Goal: Information Seeking & Learning: Check status

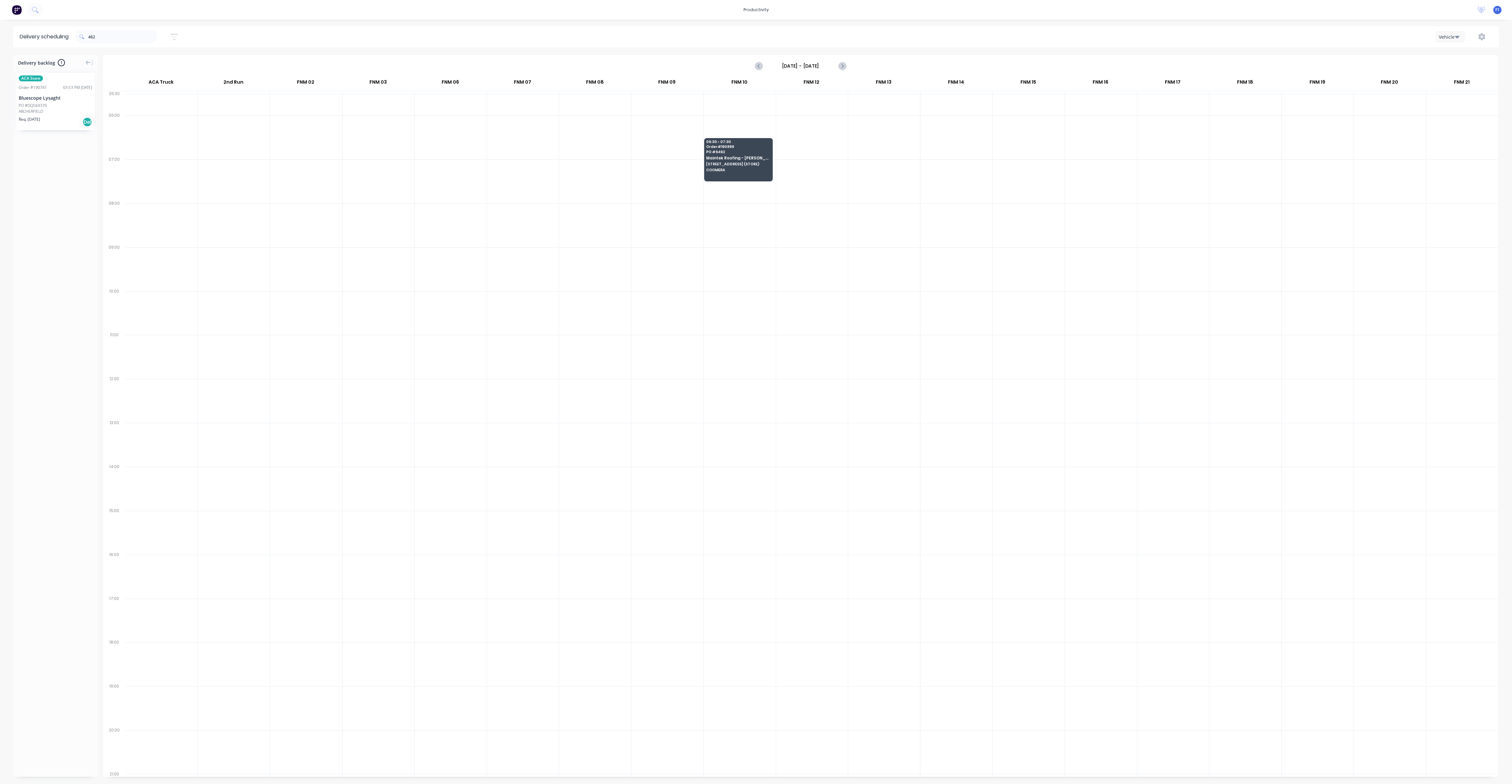
scroll to position [0, 1]
drag, startPoint x: 119, startPoint y: 38, endPoint x: 75, endPoint y: 43, distance: 44.3
click at [75, 43] on header "Delivery scheduling 462 Sort by Most recent Created date Required date Order nu…" at bounding box center [755, 37] width 1486 height 21
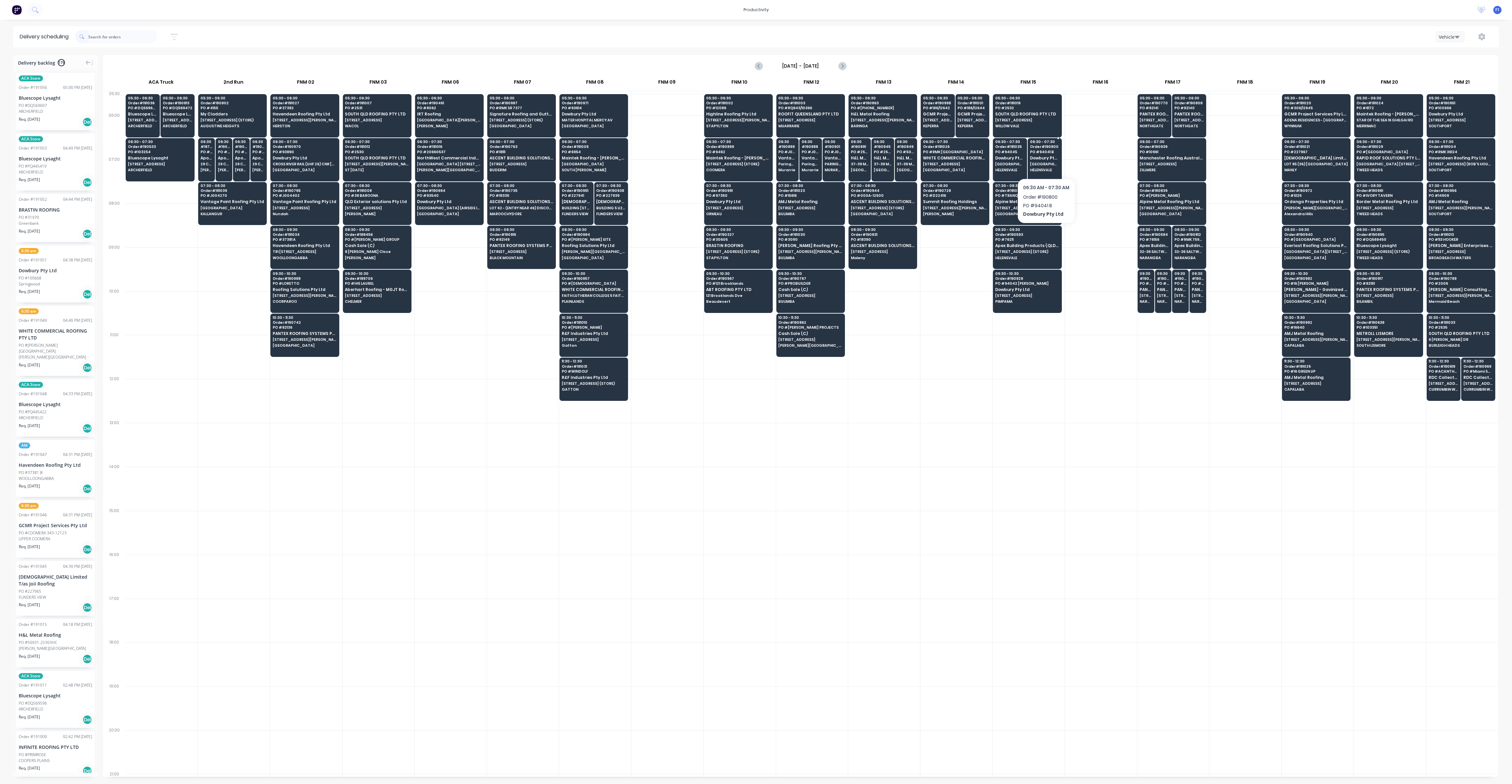
click at [1044, 161] on div "06:30 - 07:30 Order # 190800 PO # 94041 B Dowbury Pty Ltd [GEOGRAPHIC_DATA]" at bounding box center [1044, 156] width 33 height 37
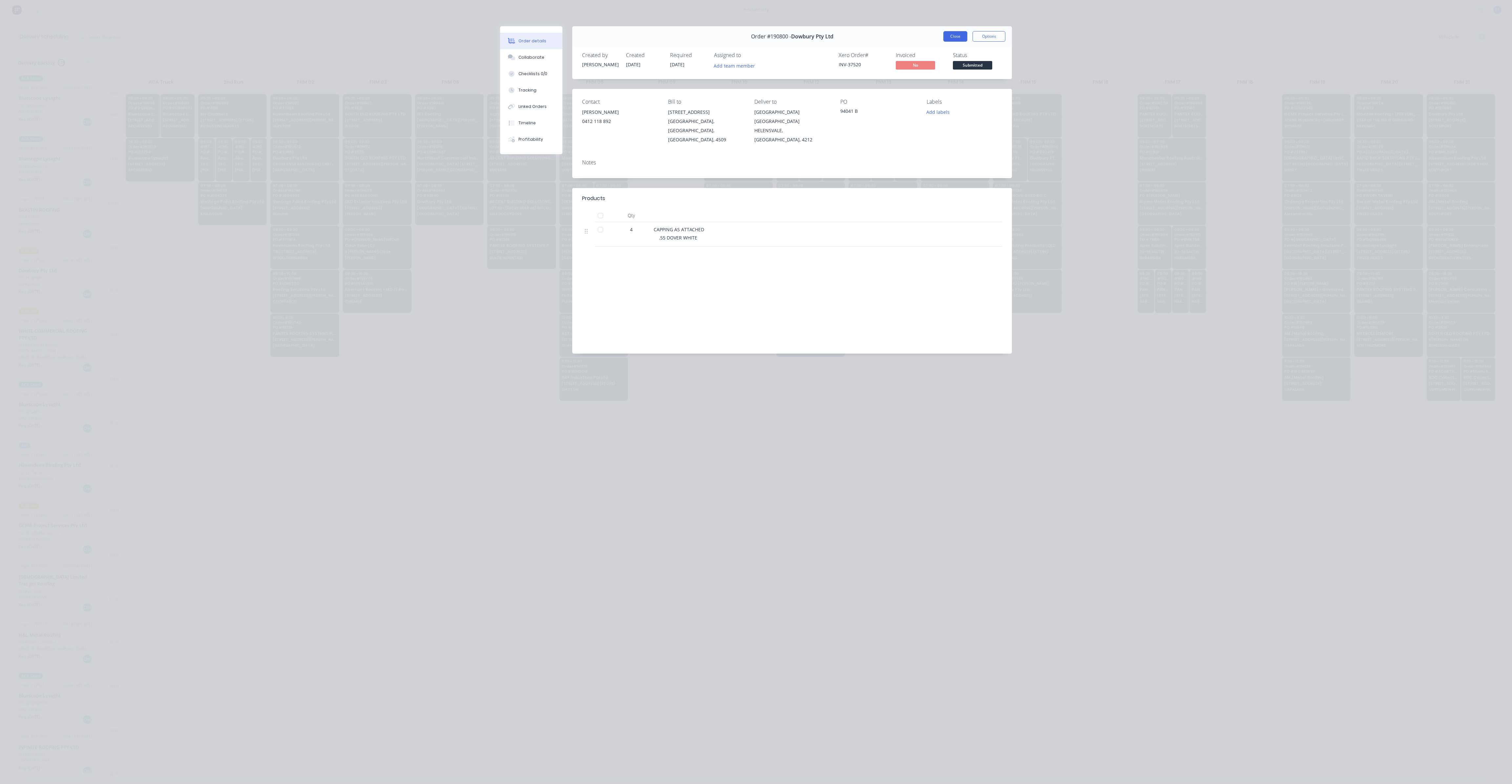
click at [951, 38] on button "Close" at bounding box center [955, 36] width 24 height 11
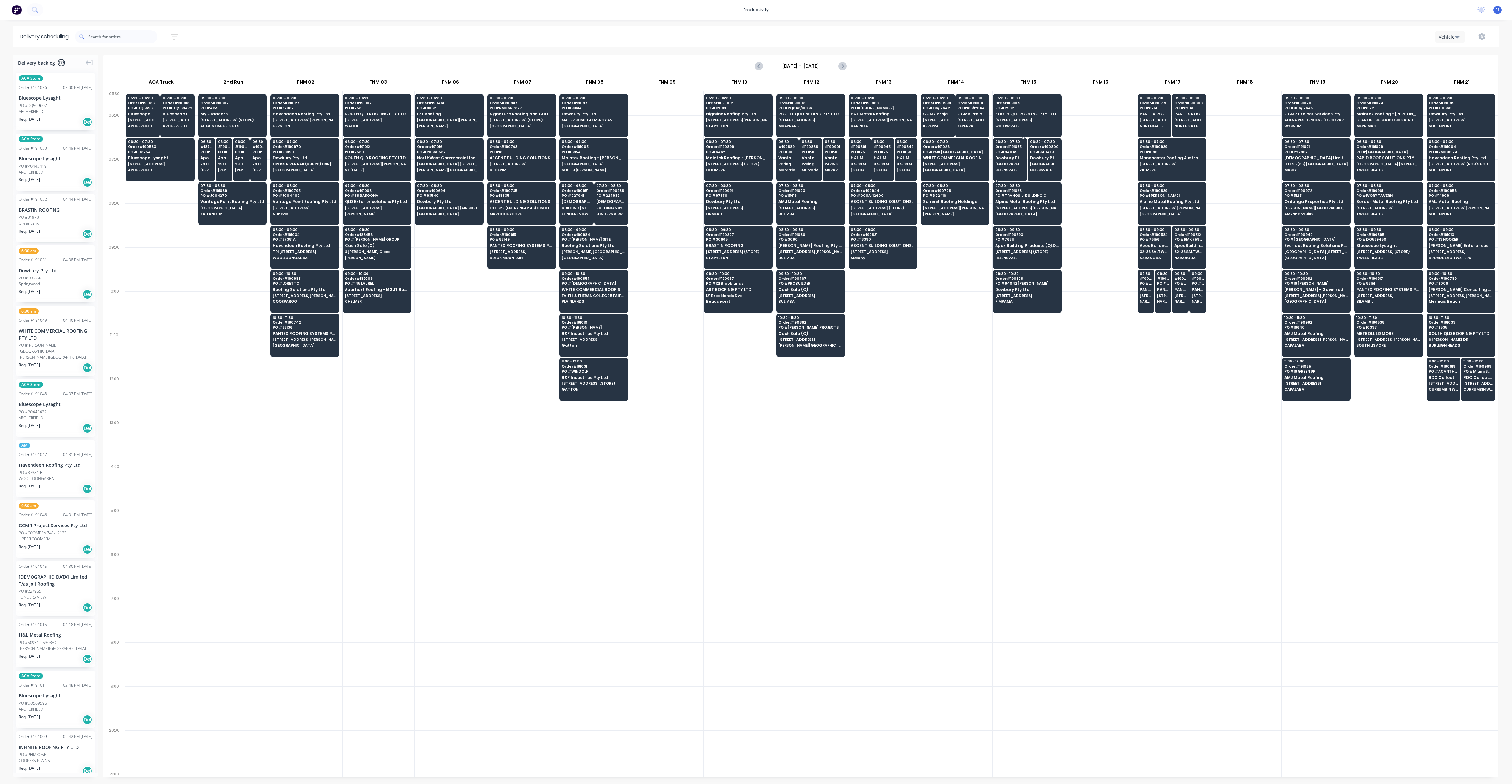
click at [1005, 163] on span "[GEOGRAPHIC_DATA] [GEOGRAPHIC_DATA]" at bounding box center [1010, 164] width 29 height 4
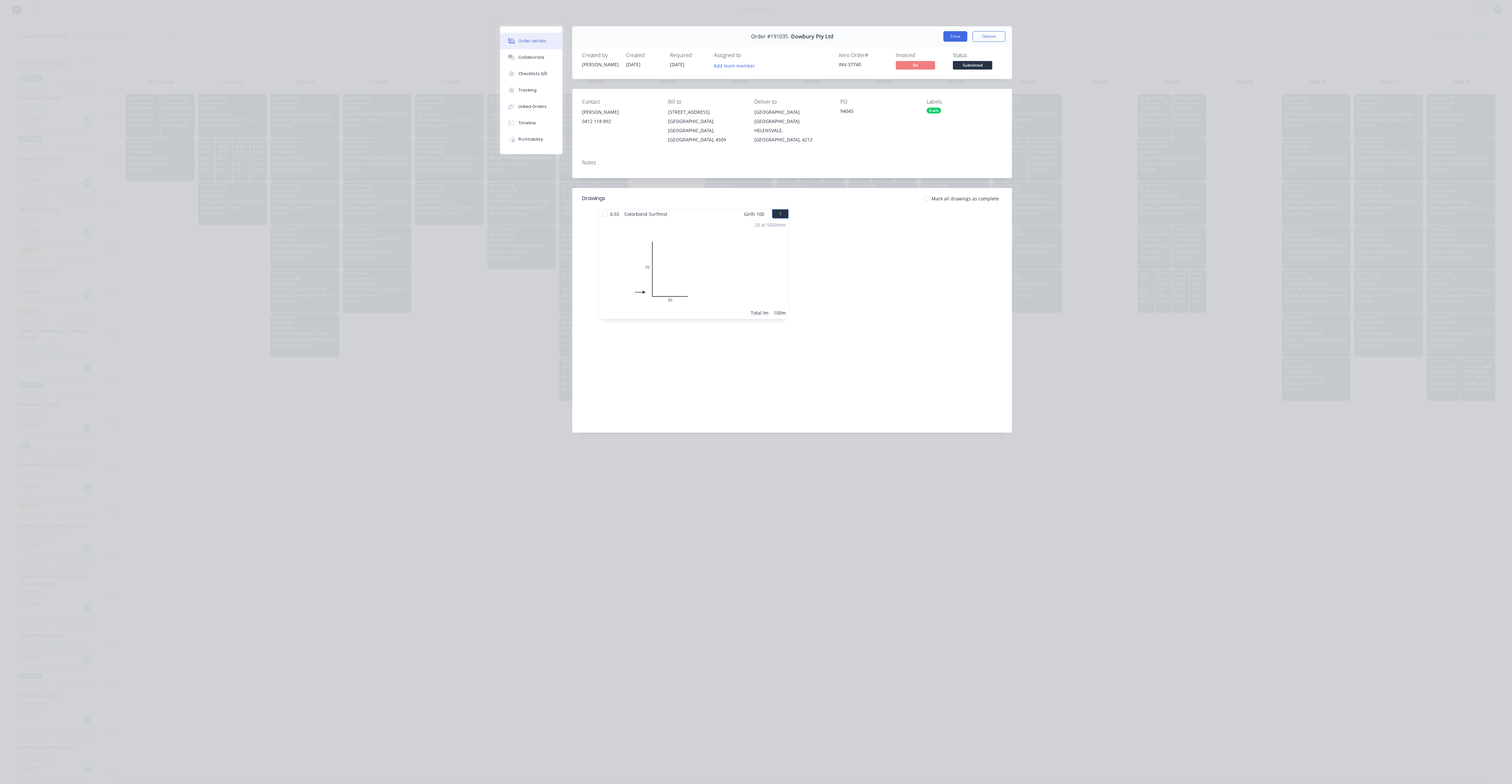
click at [955, 35] on button "Close" at bounding box center [955, 36] width 24 height 11
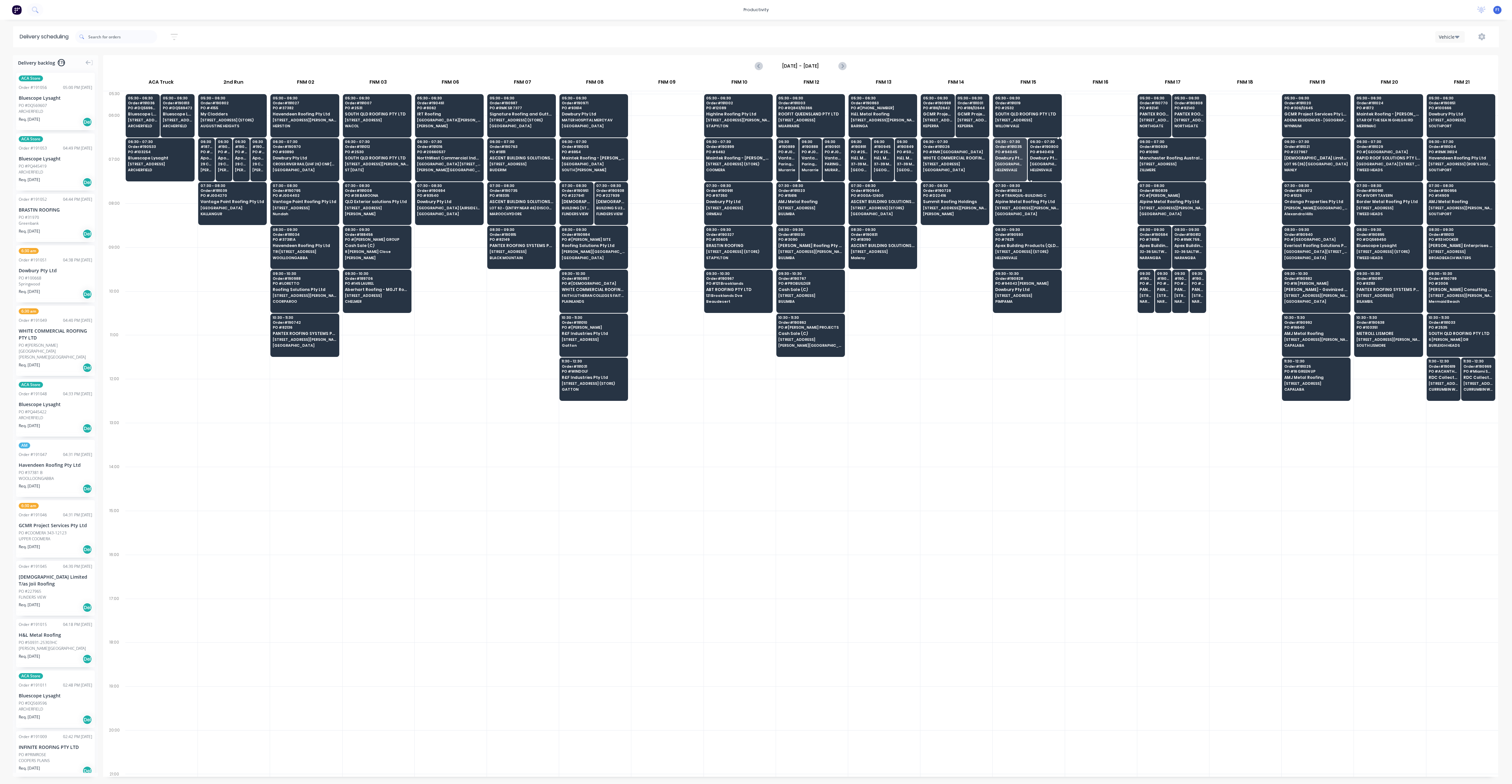
click at [1032, 161] on div "06:30 - 07:30 Order # 190800 PO # 94041 B Dowbury Pty Ltd [GEOGRAPHIC_DATA]" at bounding box center [1044, 156] width 33 height 37
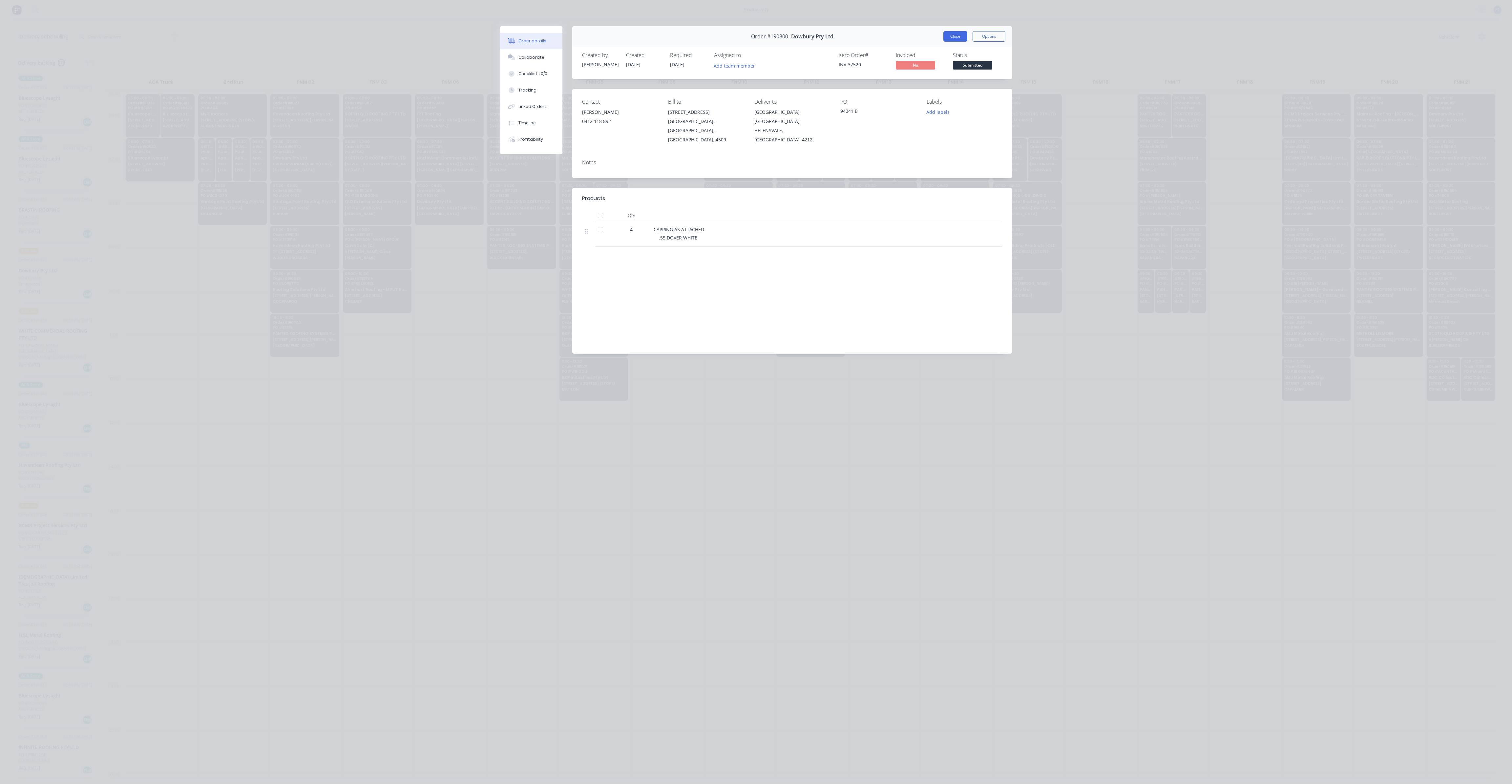
click at [963, 40] on button "Close" at bounding box center [955, 36] width 24 height 11
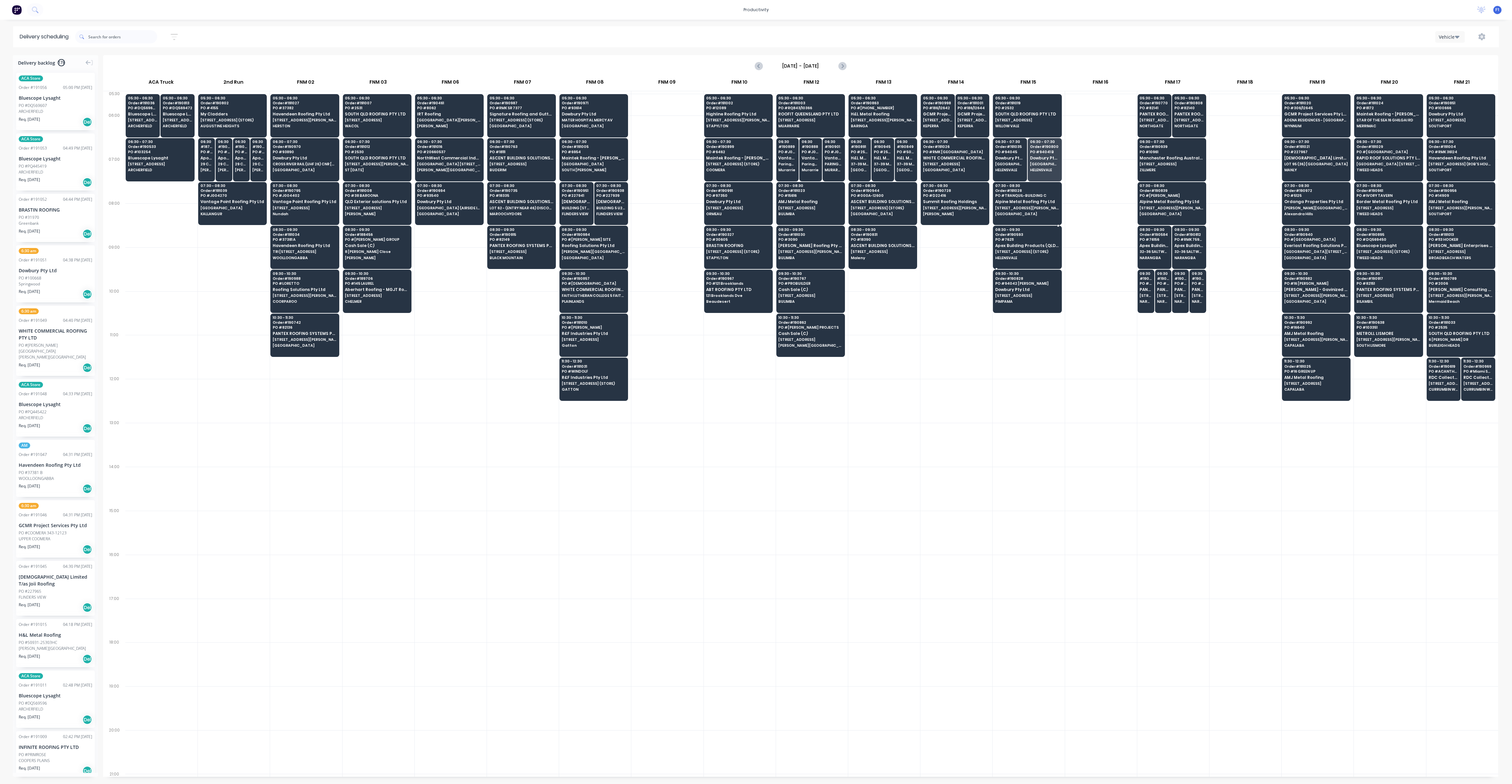
click at [1027, 244] on span "Apex Building Products (QLD) Pty Ltd" at bounding box center [1027, 245] width 63 height 4
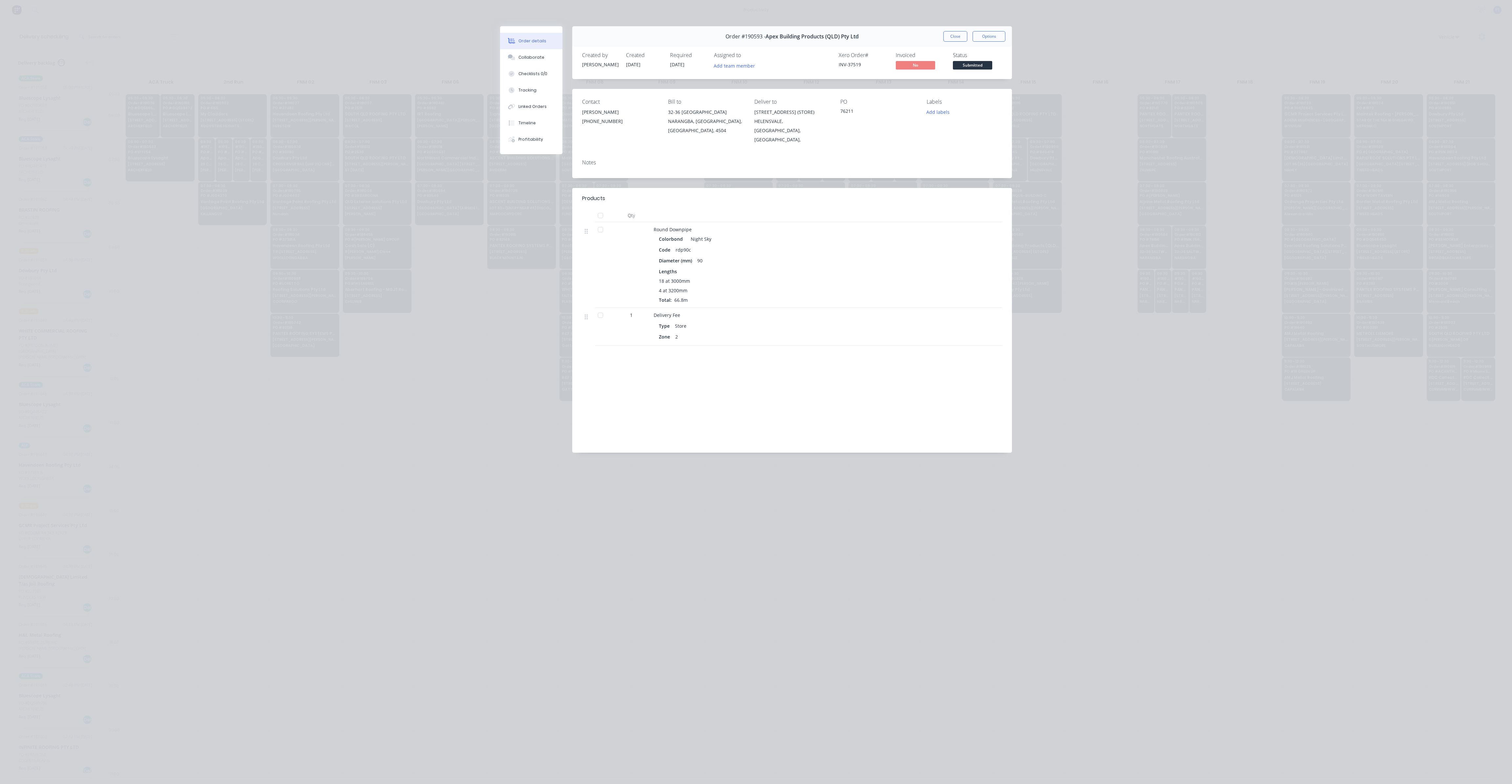
click at [957, 38] on button "Close" at bounding box center [955, 36] width 24 height 11
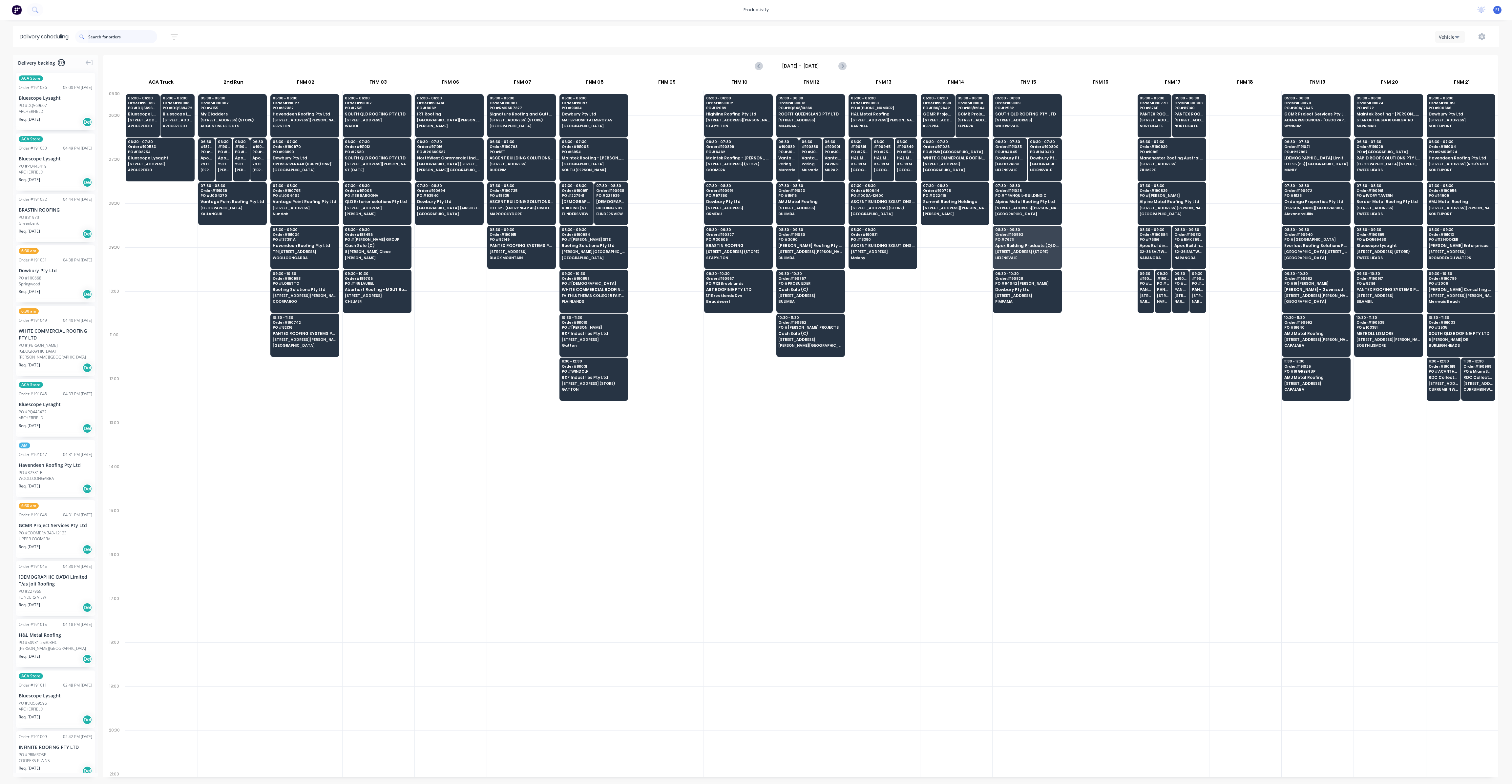
click at [136, 38] on input "text" at bounding box center [122, 36] width 69 height 13
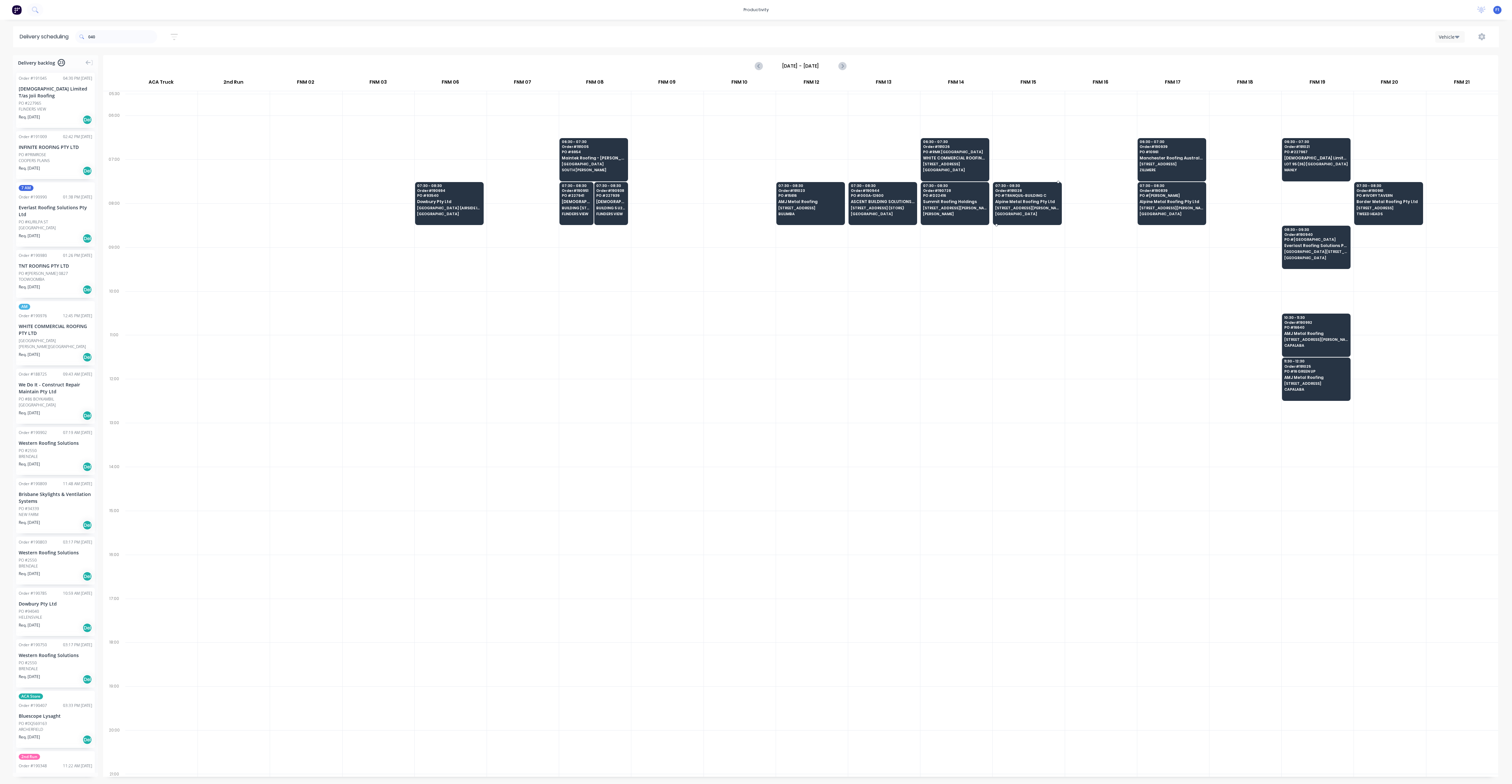
click at [1047, 215] on span "[GEOGRAPHIC_DATA]" at bounding box center [1027, 214] width 63 height 4
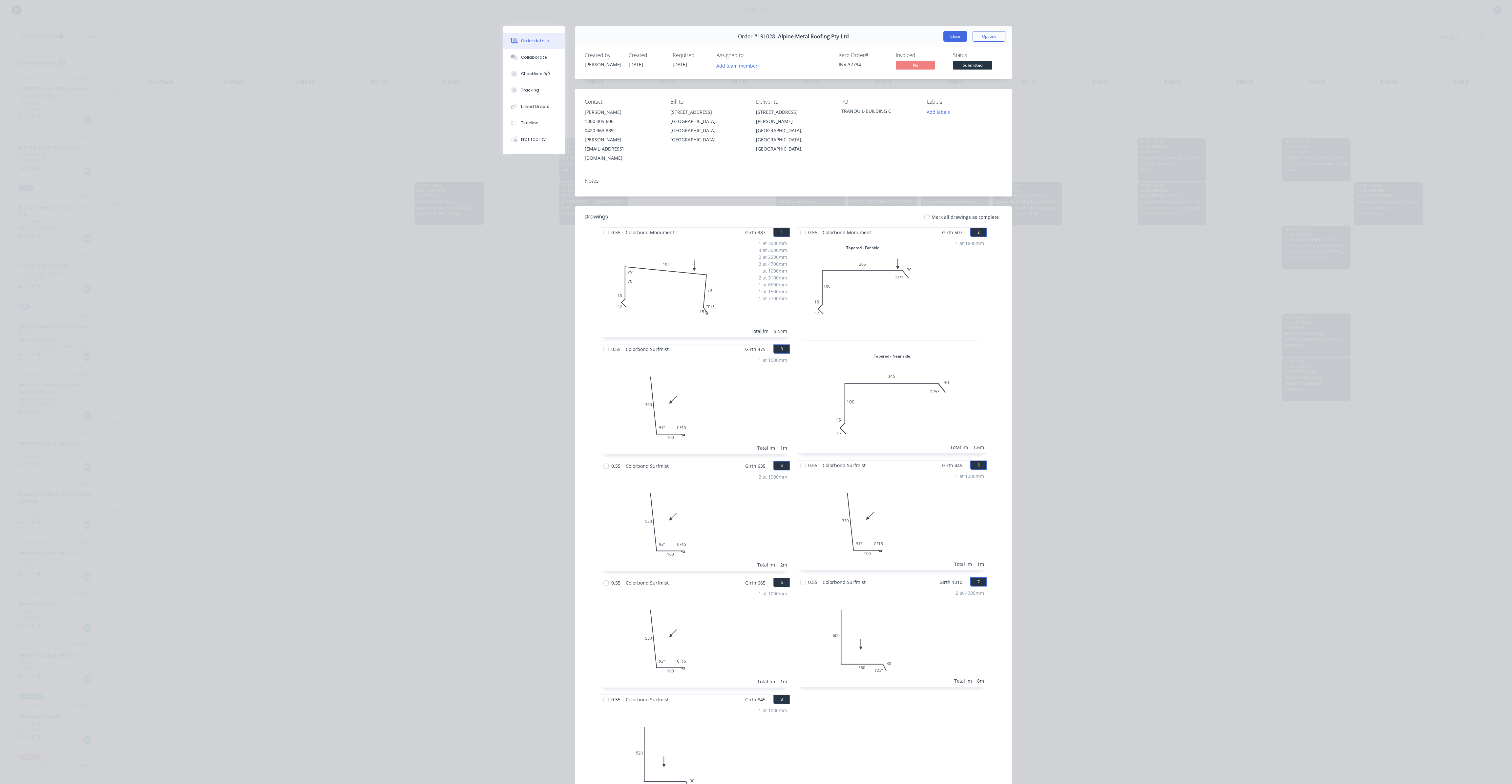
click at [956, 39] on button "Close" at bounding box center [955, 36] width 24 height 11
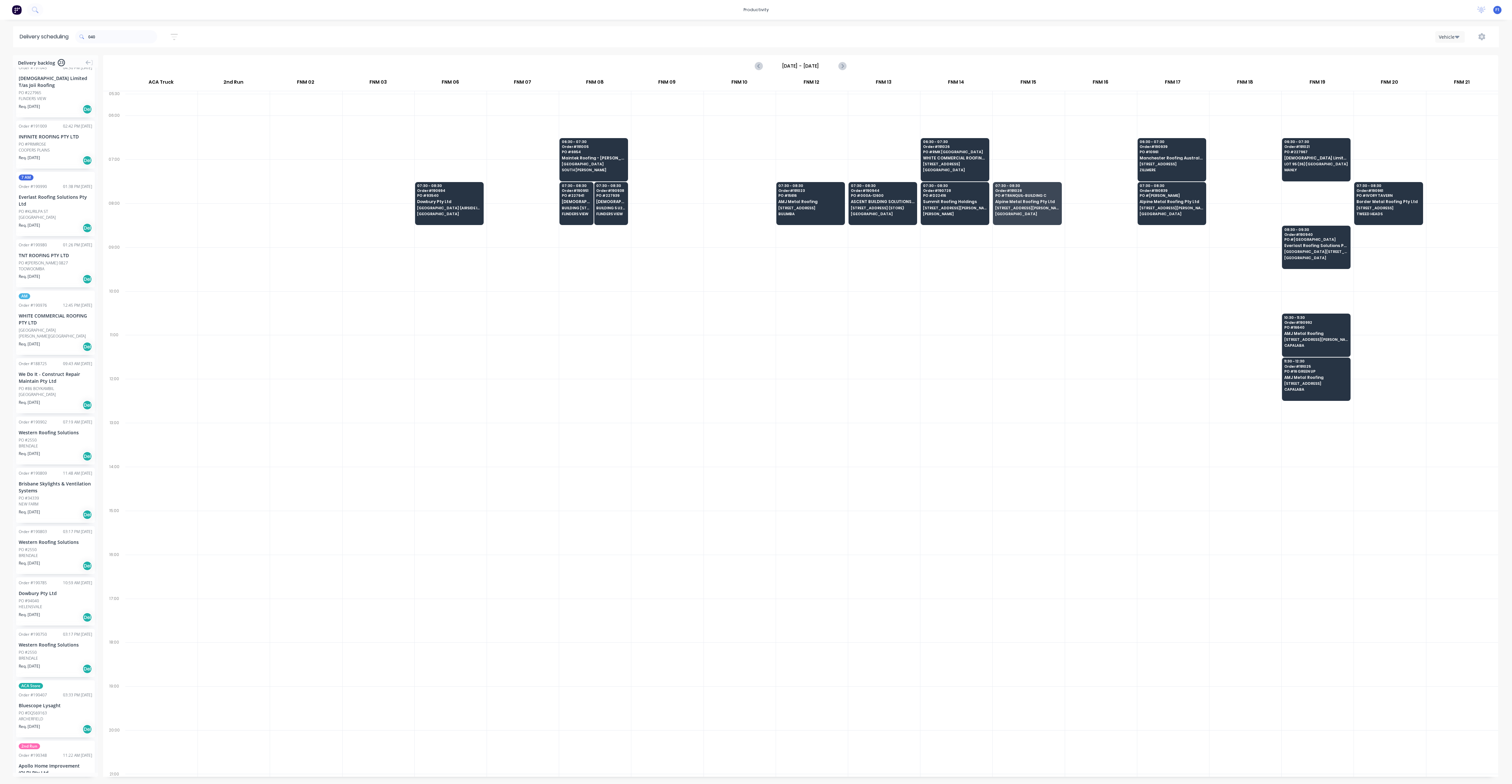
scroll to position [0, 0]
drag, startPoint x: 84, startPoint y: 30, endPoint x: 76, endPoint y: 28, distance: 8.2
click at [76, 28] on header "Delivery scheduling 040 Sort by Most recent Created date Required date Order nu…" at bounding box center [755, 37] width 1486 height 21
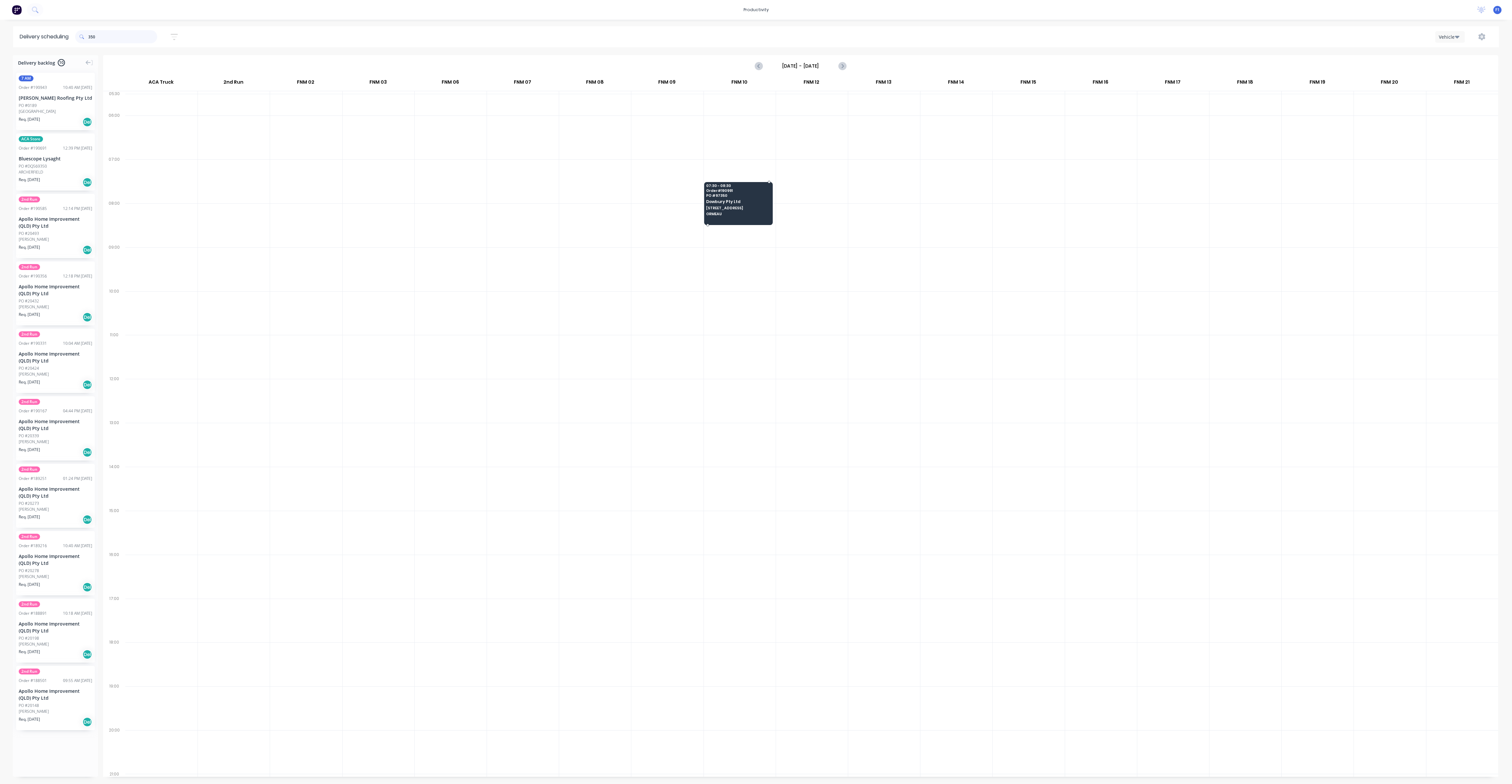
type input "350"
click at [738, 194] on span "PO # 97350" at bounding box center [738, 195] width 63 height 4
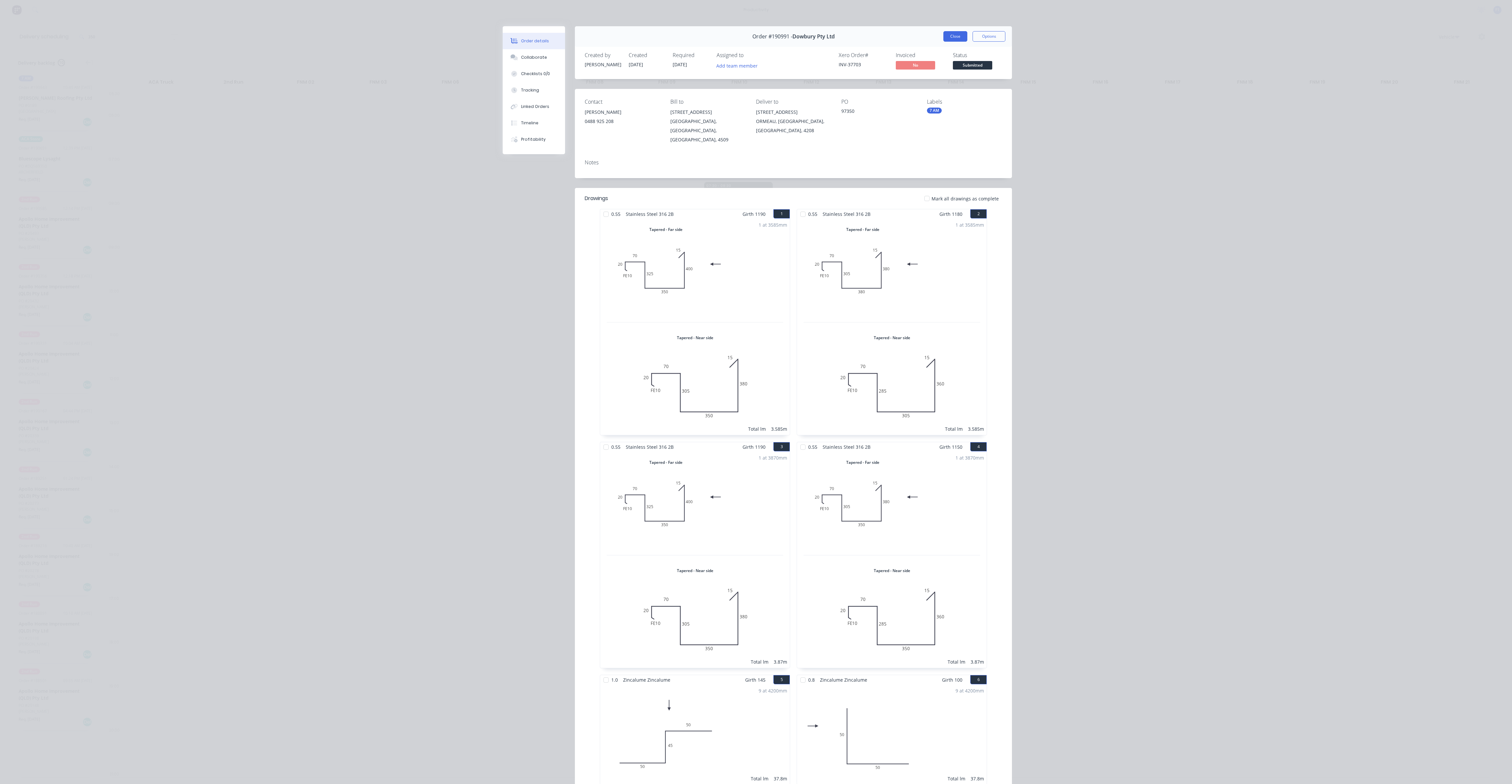
click at [952, 35] on button "Close" at bounding box center [955, 36] width 24 height 11
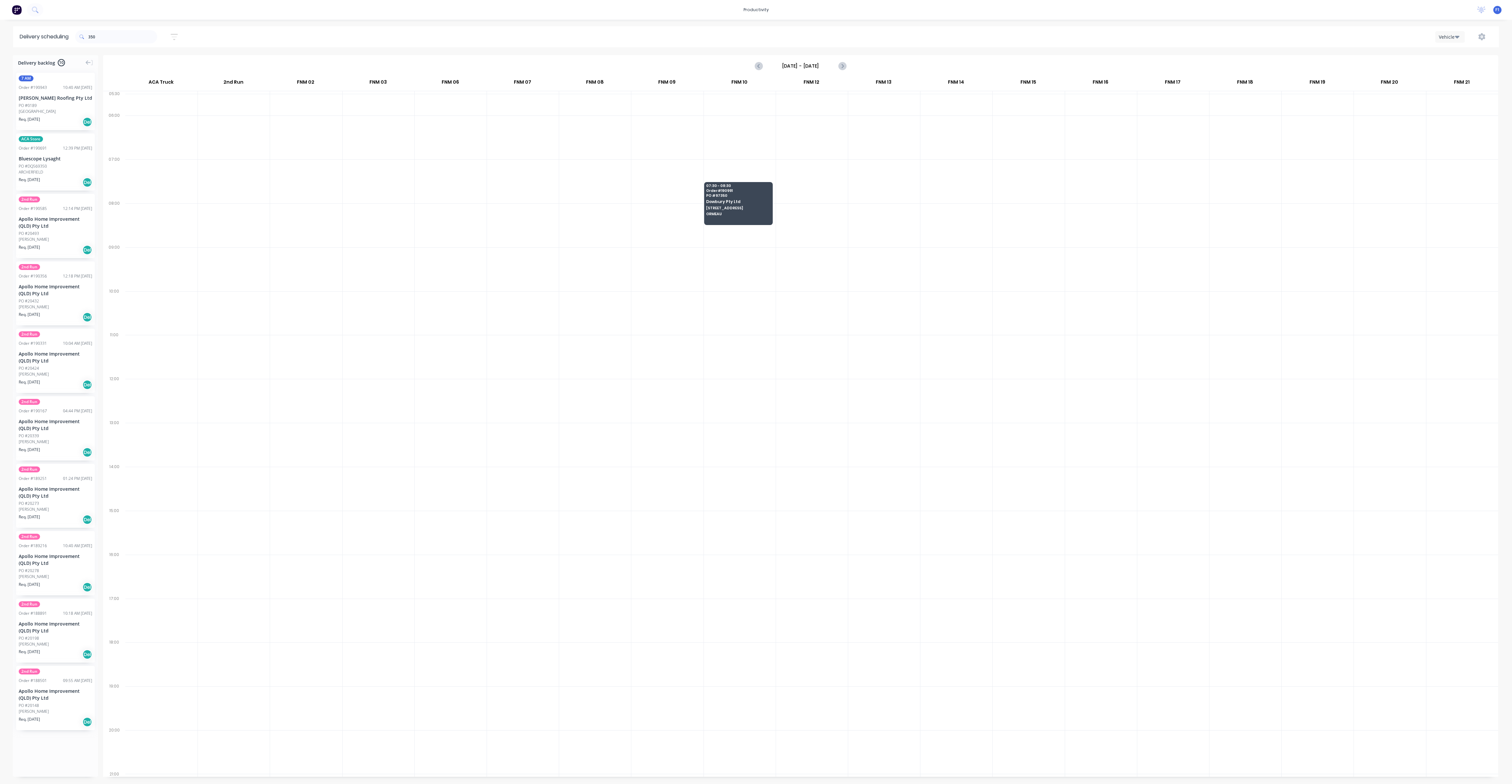
click at [921, 295] on div at bounding box center [956, 313] width 72 height 44
drag, startPoint x: 127, startPoint y: 35, endPoint x: 52, endPoint y: 32, distance: 75.1
click at [52, 32] on header "Delivery scheduling 350 Sort by Most recent Created date Required date Order nu…" at bounding box center [755, 37] width 1486 height 21
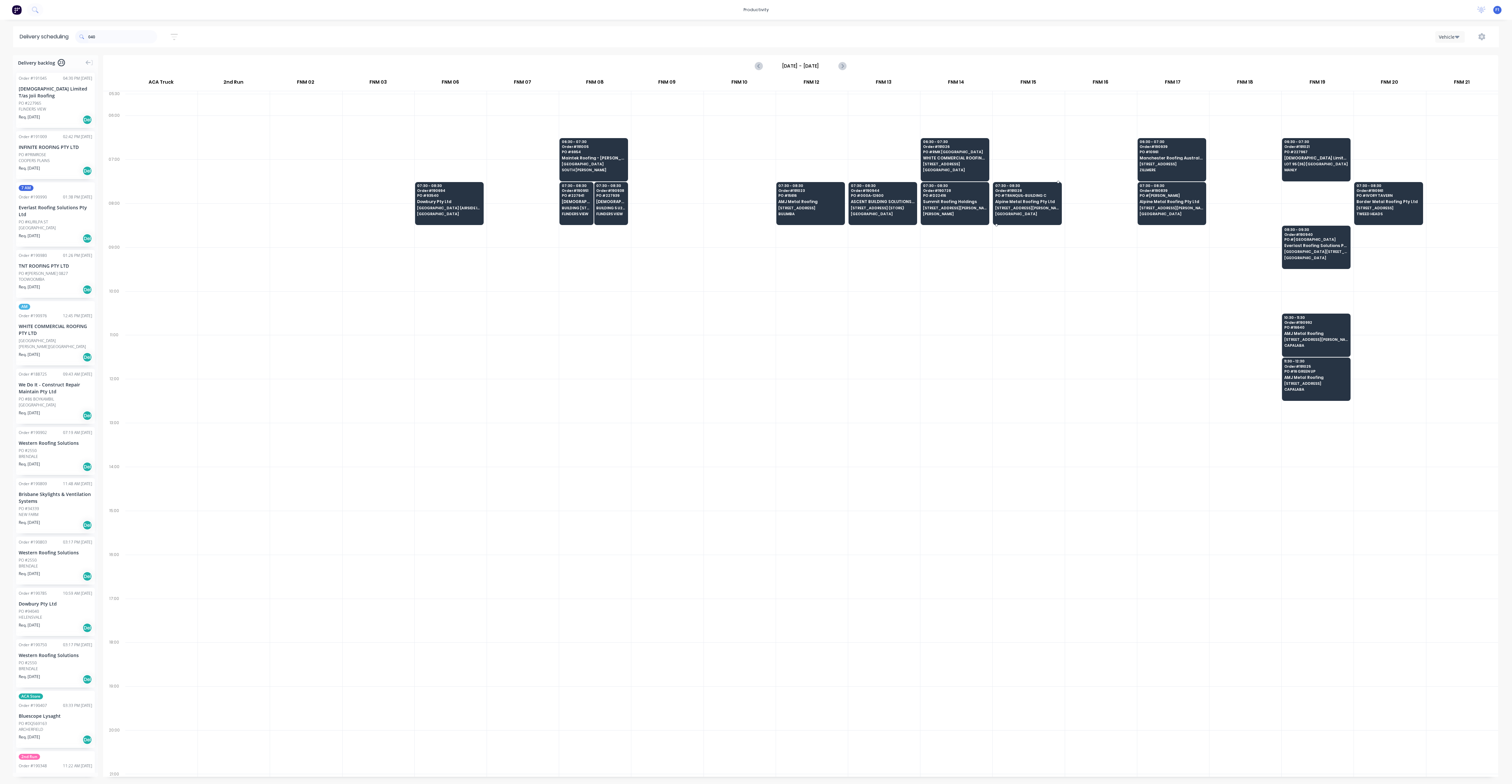
click at [1041, 202] on span "Alpine Metal Roofing Pty Ltd" at bounding box center [1027, 201] width 63 height 4
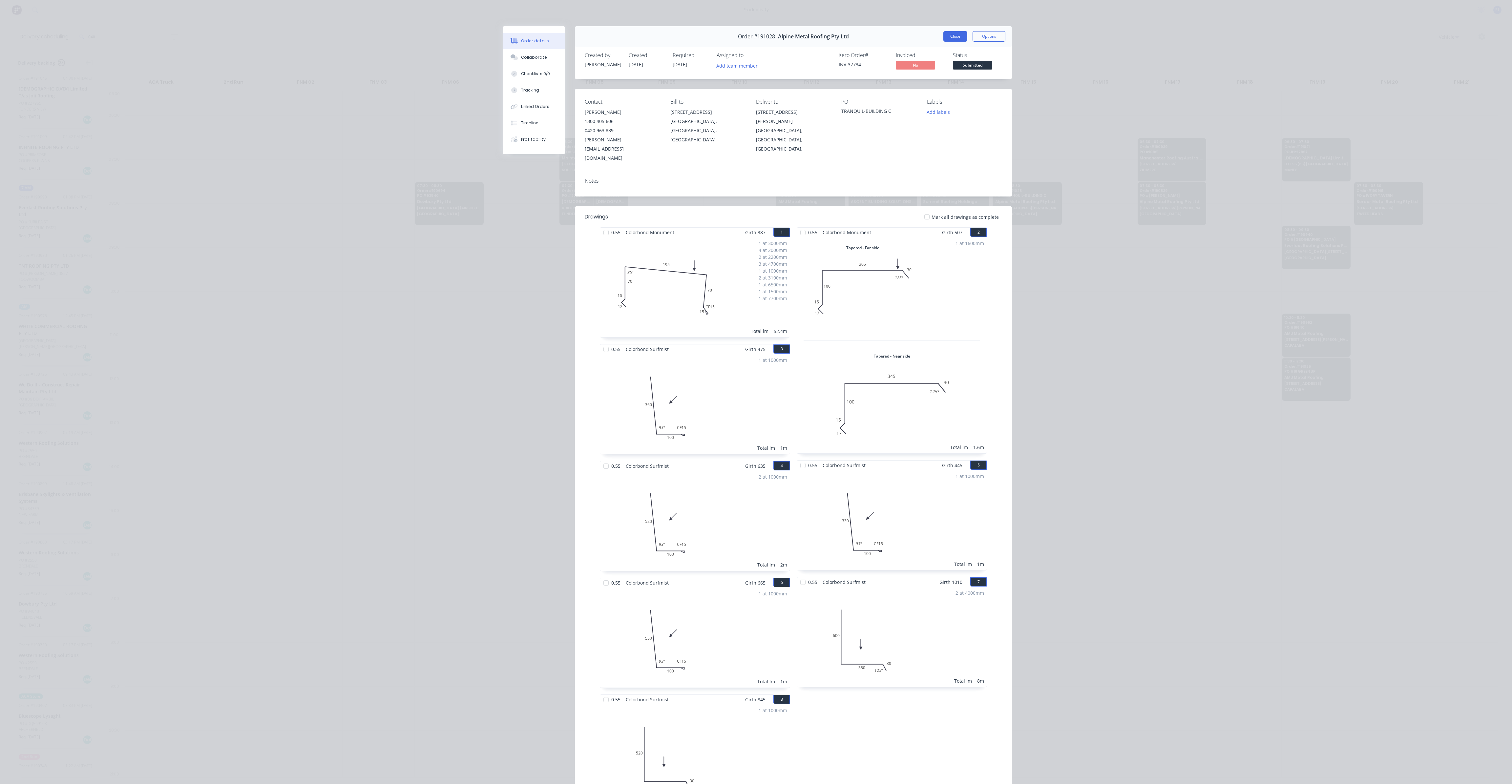
click at [960, 41] on button "Close" at bounding box center [955, 36] width 24 height 11
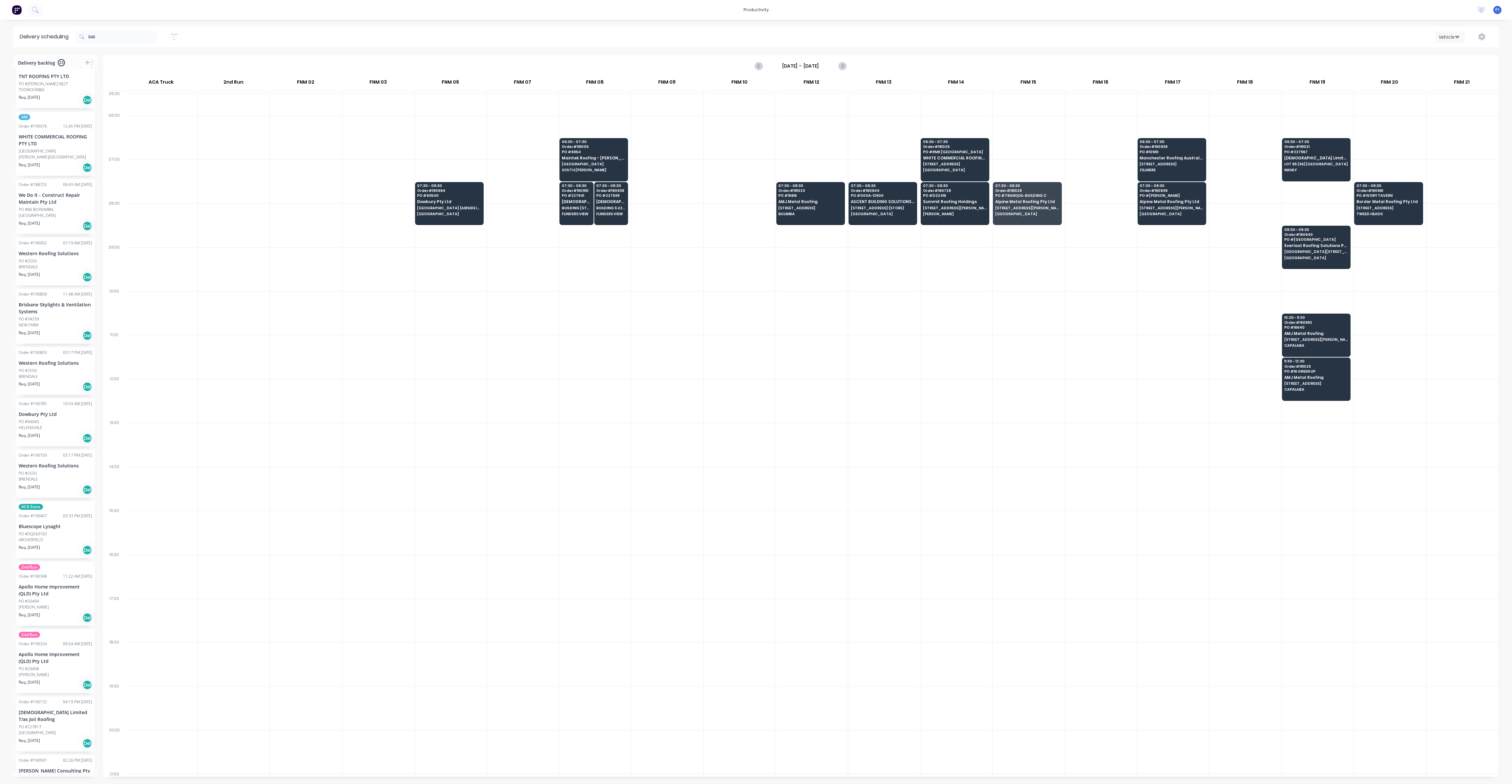
scroll to position [191, 0]
click at [70, 417] on div "PO #94040" at bounding box center [55, 420] width 73 height 6
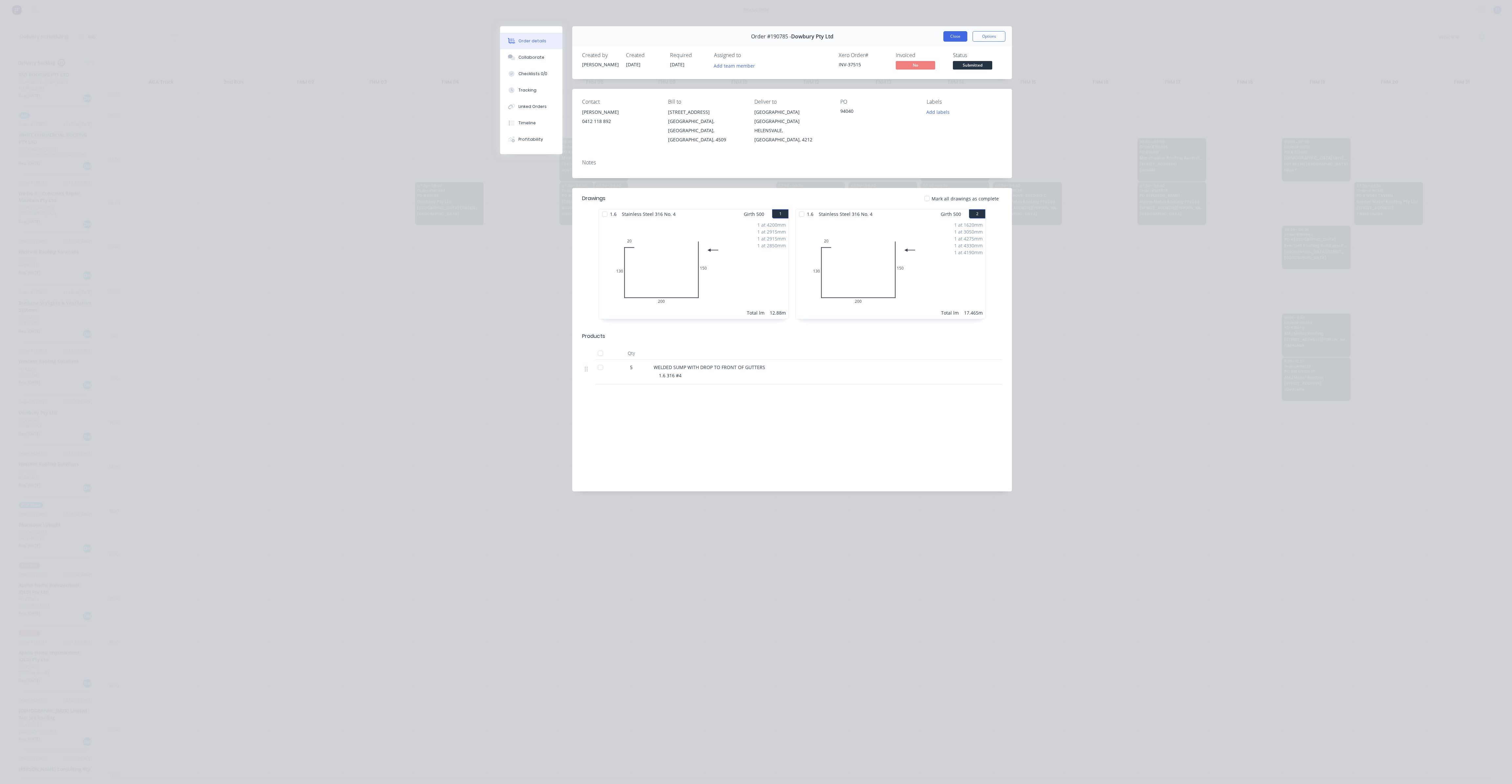
click at [954, 40] on button "Close" at bounding box center [955, 36] width 24 height 11
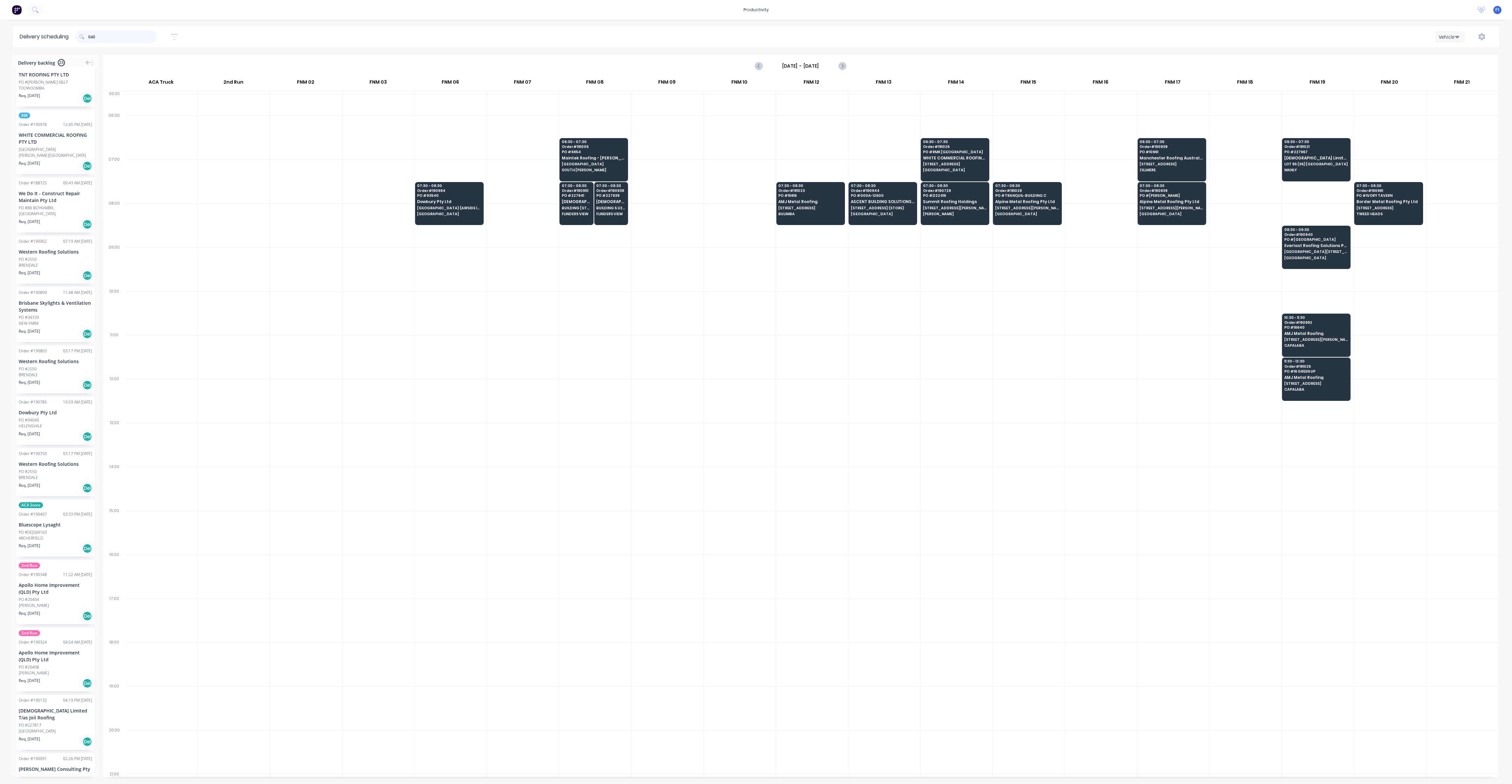
drag, startPoint x: 119, startPoint y: 38, endPoint x: 89, endPoint y: 38, distance: 30.0
click at [89, 38] on div "040" at bounding box center [116, 36] width 82 height 13
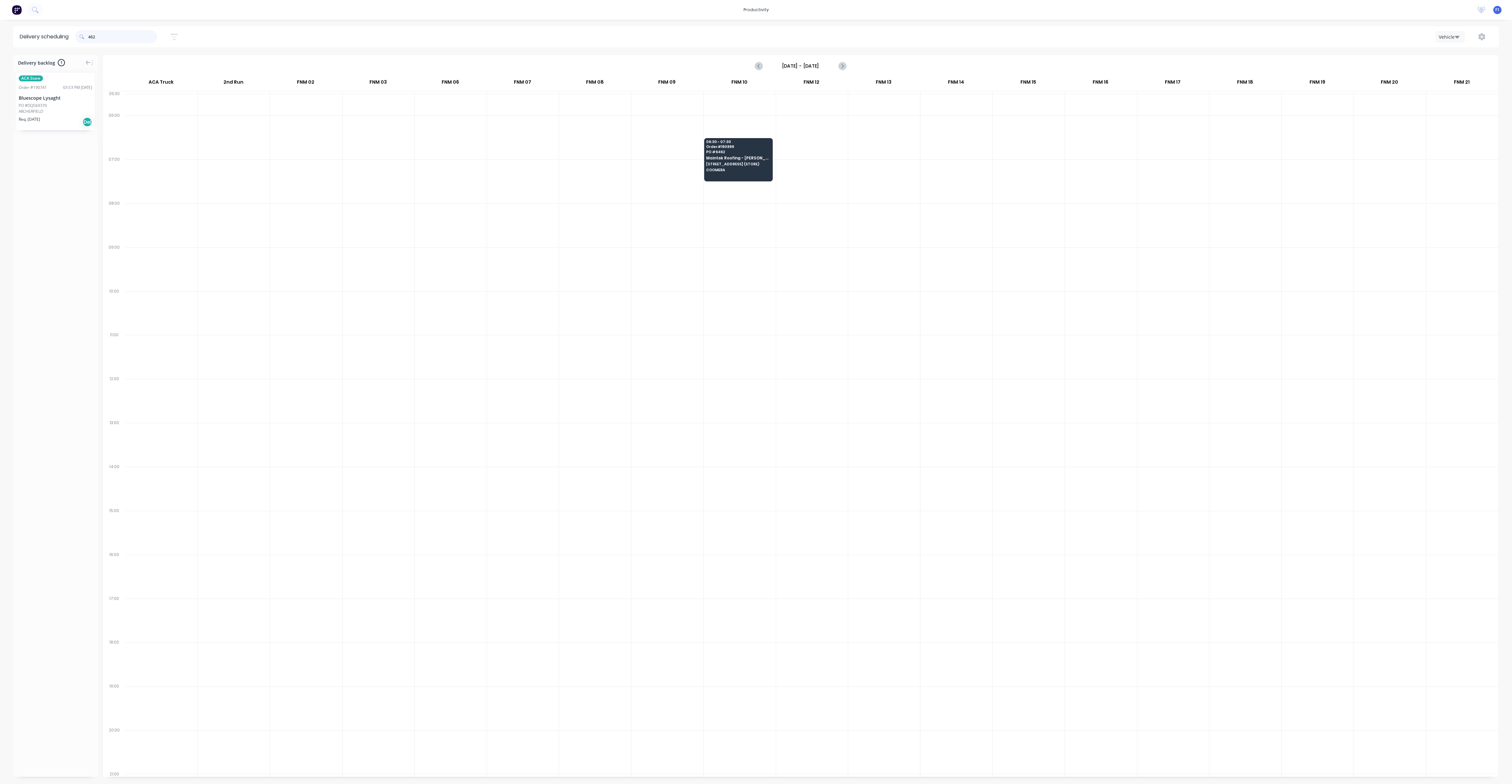
scroll to position [0, 0]
type input "462"
click at [722, 160] on span "Maintek Roofing - [PERSON_NAME]" at bounding box center [738, 158] width 63 height 4
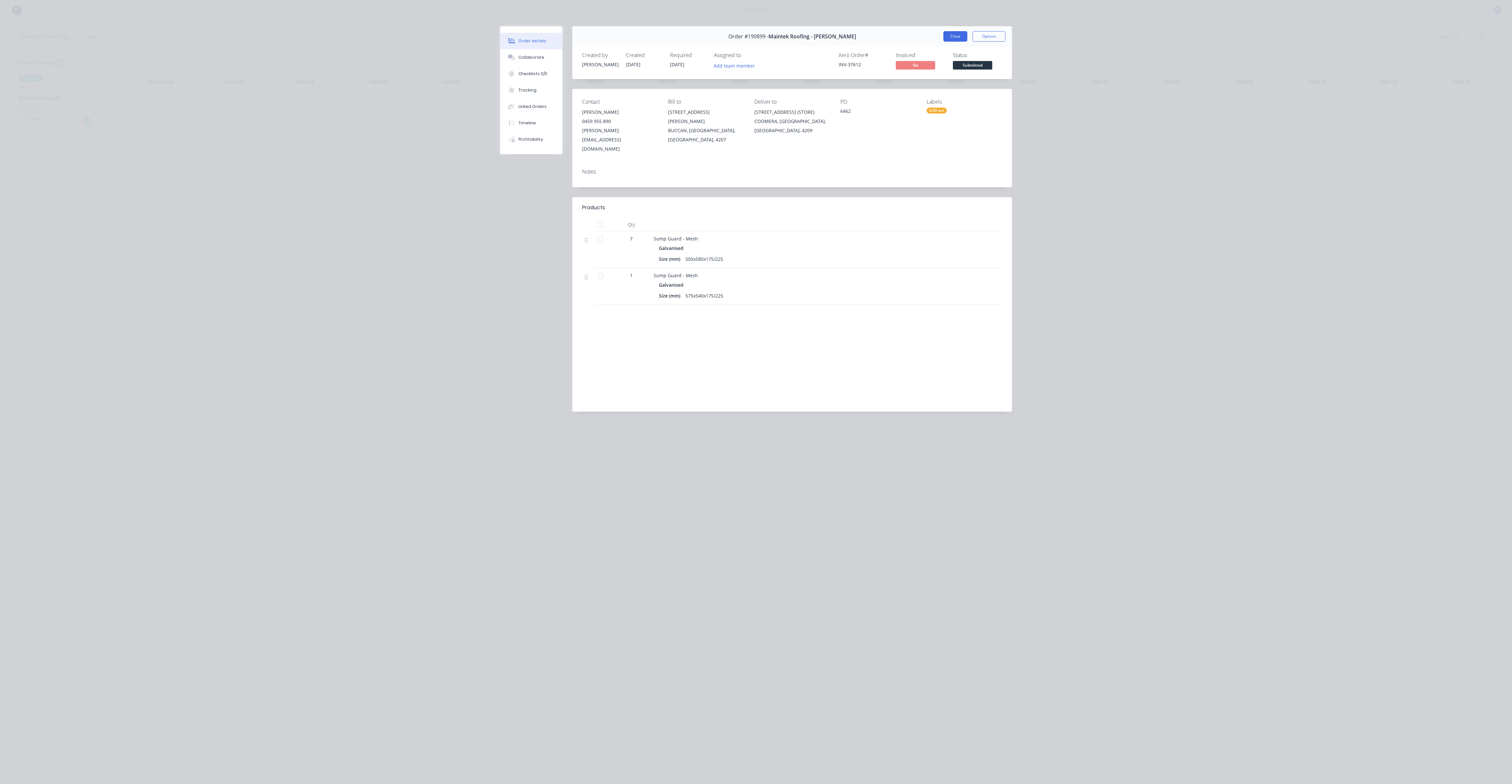
click at [950, 32] on button "Close" at bounding box center [955, 36] width 24 height 11
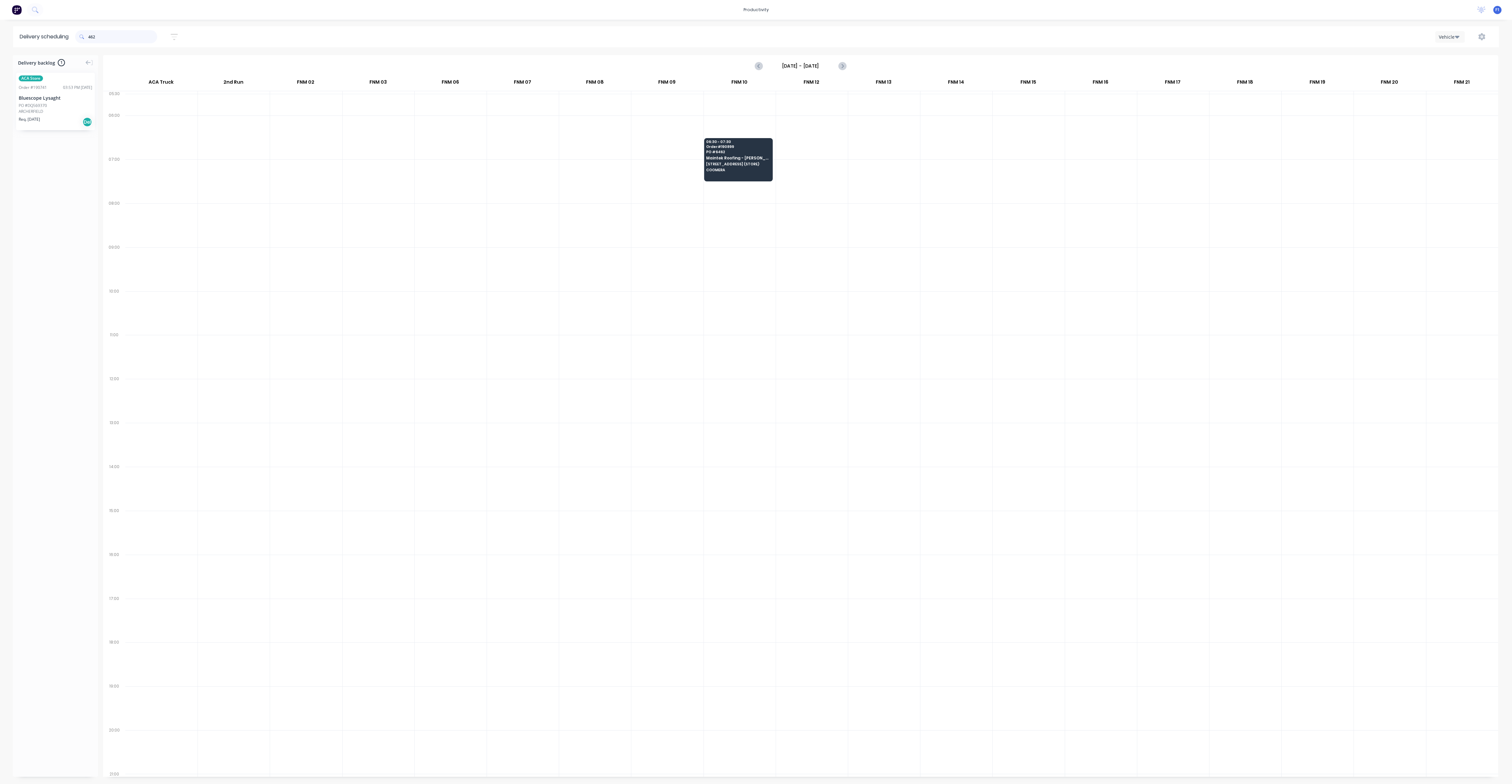
drag, startPoint x: 121, startPoint y: 40, endPoint x: 62, endPoint y: 38, distance: 59.0
click at [65, 40] on header "Delivery scheduling 462 Sort by Most recent Created date Required date Order nu…" at bounding box center [755, 37] width 1486 height 21
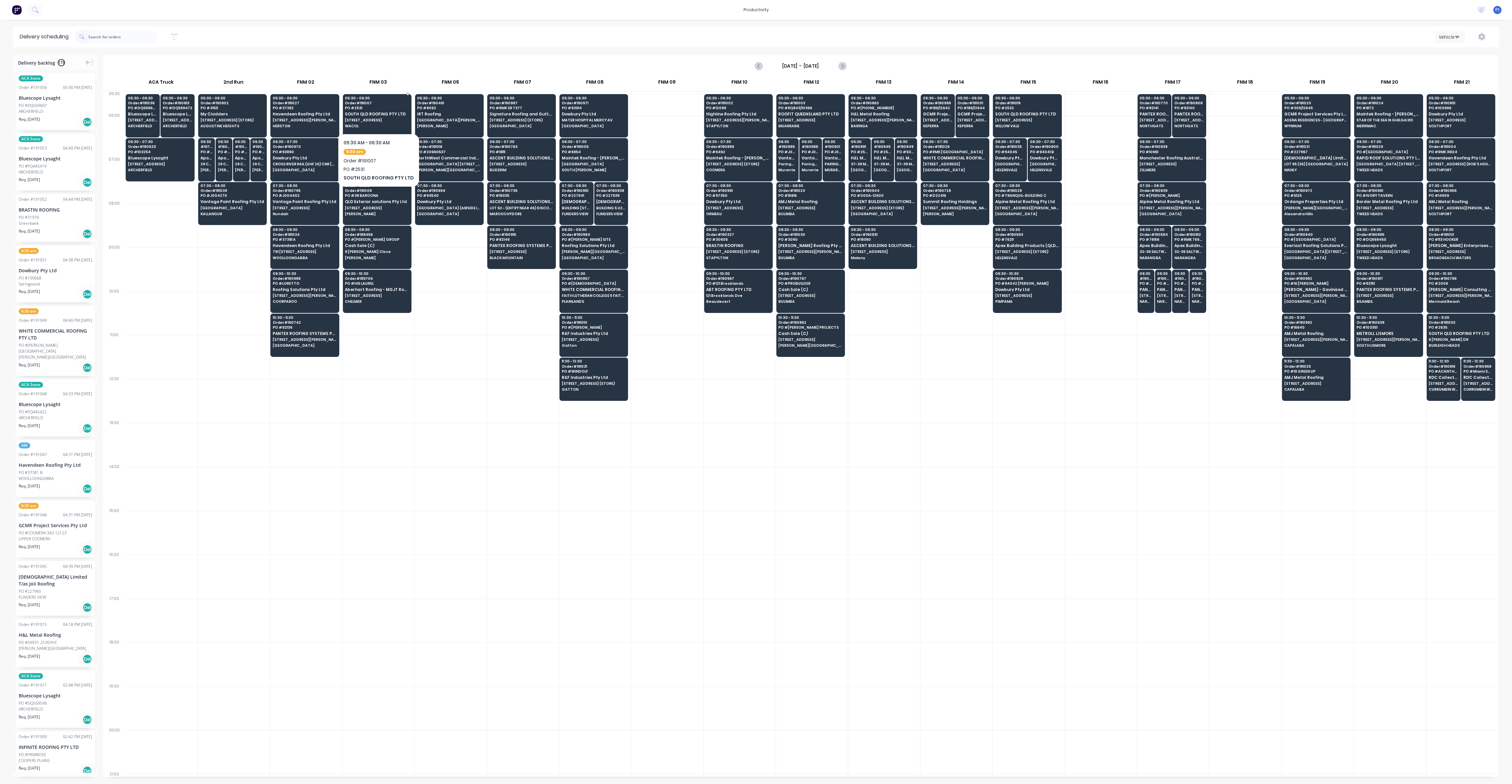
click at [389, 114] on span "SOUTH QLD ROOFING PTY LTD" at bounding box center [377, 114] width 63 height 4
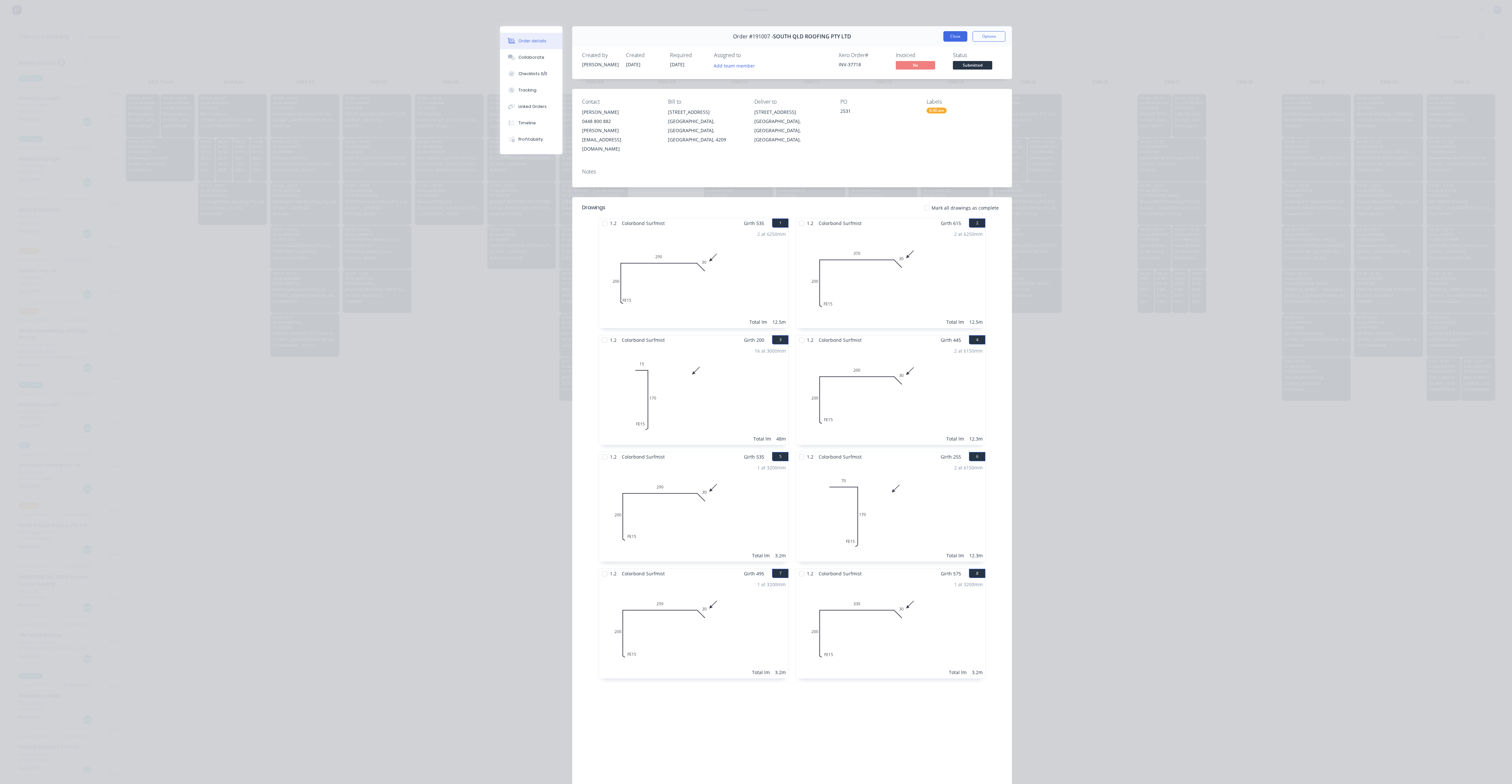
click at [947, 32] on button "Close" at bounding box center [955, 36] width 24 height 11
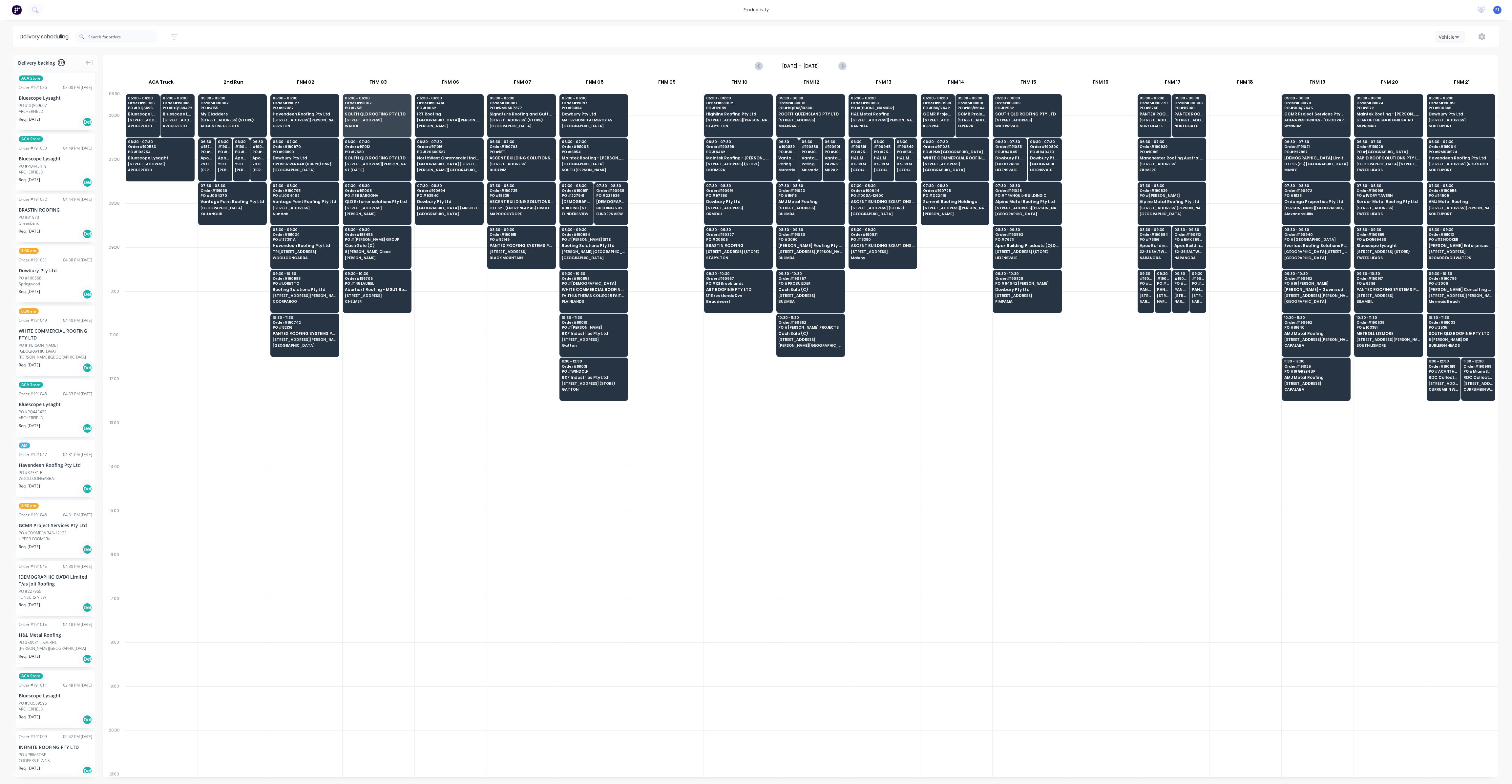
click at [947, 29] on div "Sort by Most recent Created date Required date Order number Customer name Most …" at bounding box center [787, 36] width 1424 height 18
click at [110, 33] on input "text" at bounding box center [122, 36] width 69 height 13
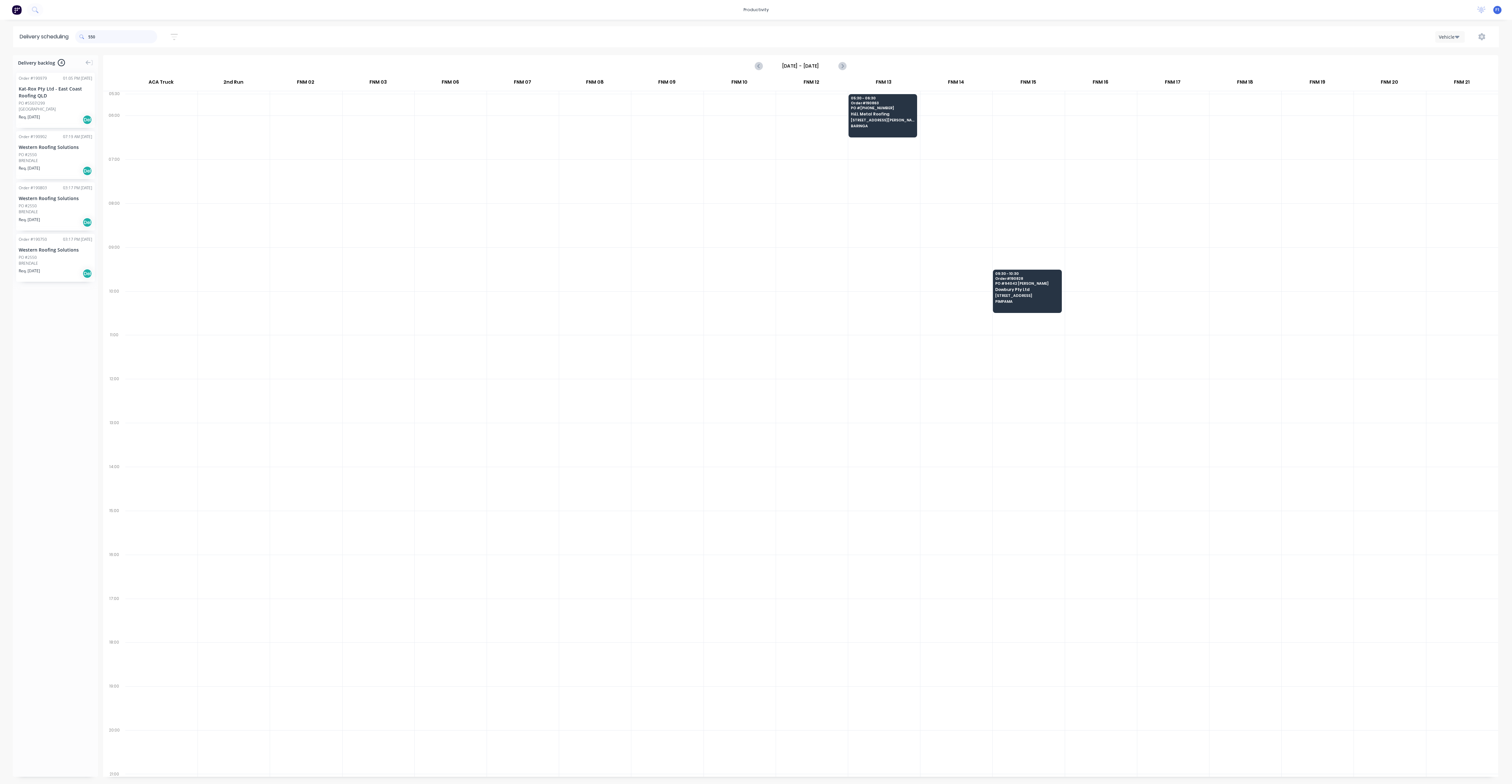
click at [107, 38] on input "550" at bounding box center [122, 36] width 69 height 13
type input "5"
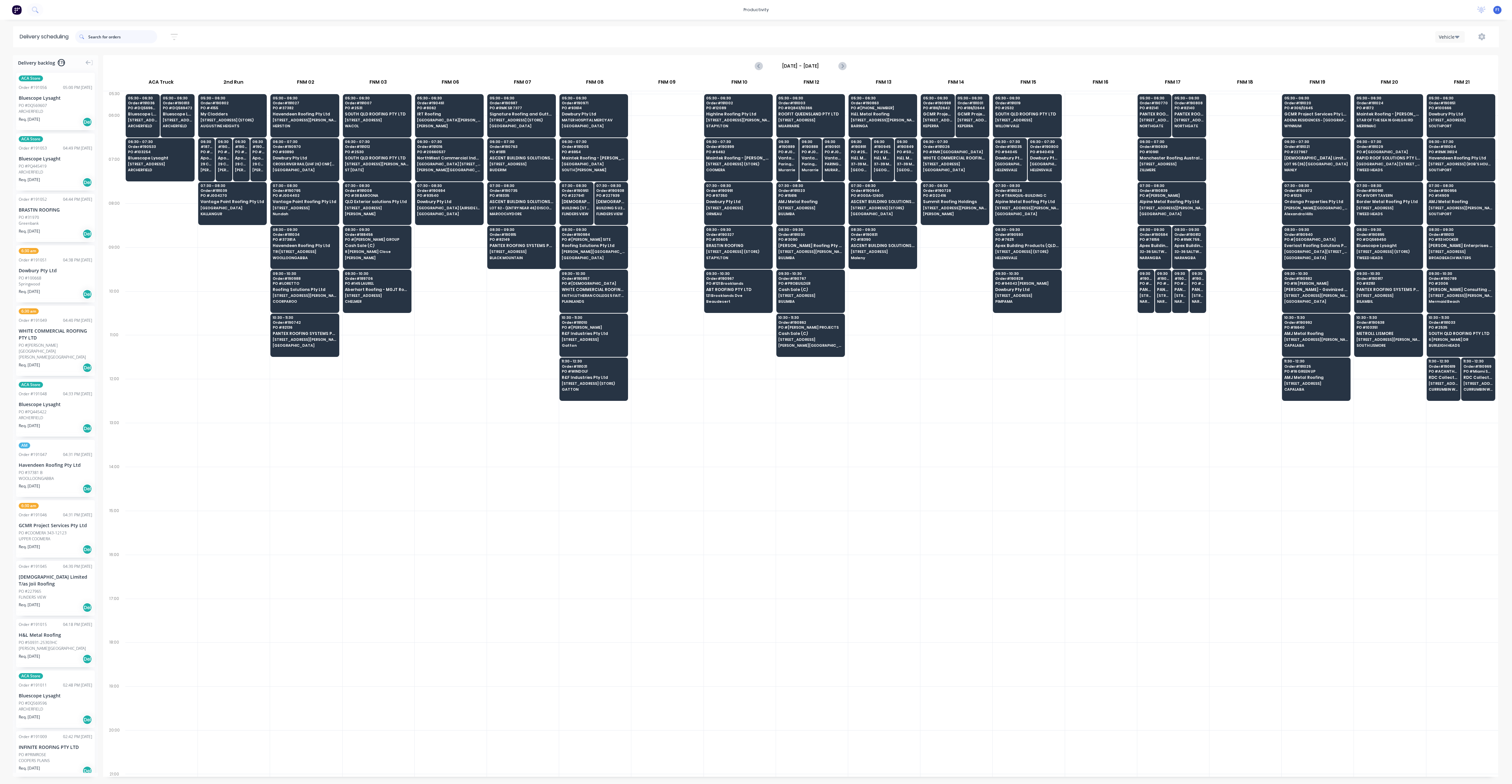
click at [119, 36] on input "text" at bounding box center [122, 36] width 69 height 13
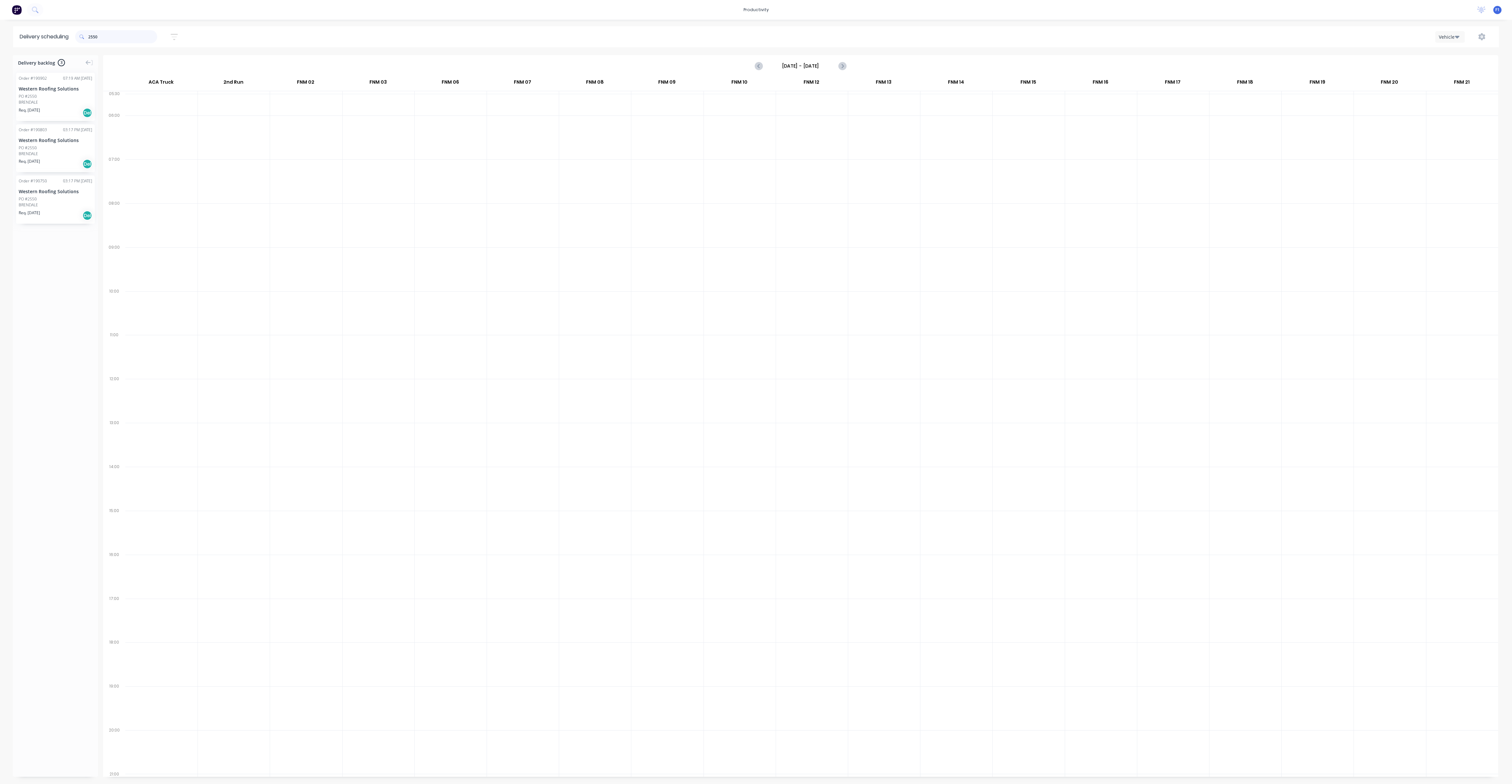
type input "2550"
click at [59, 102] on div "BRENDALE" at bounding box center [55, 102] width 73 height 6
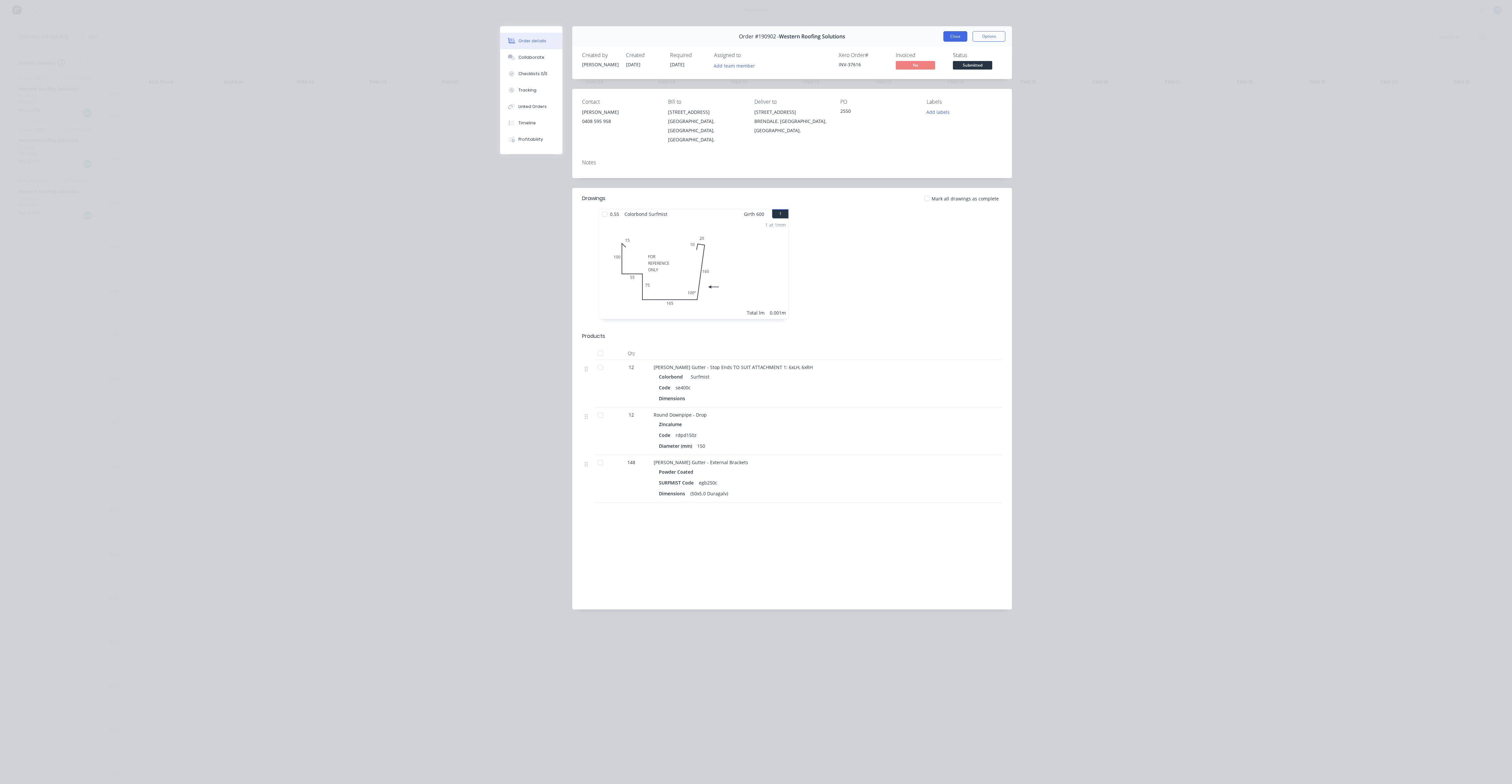
click at [946, 36] on button "Close" at bounding box center [955, 36] width 24 height 11
